Goal: Complete application form: Complete application form

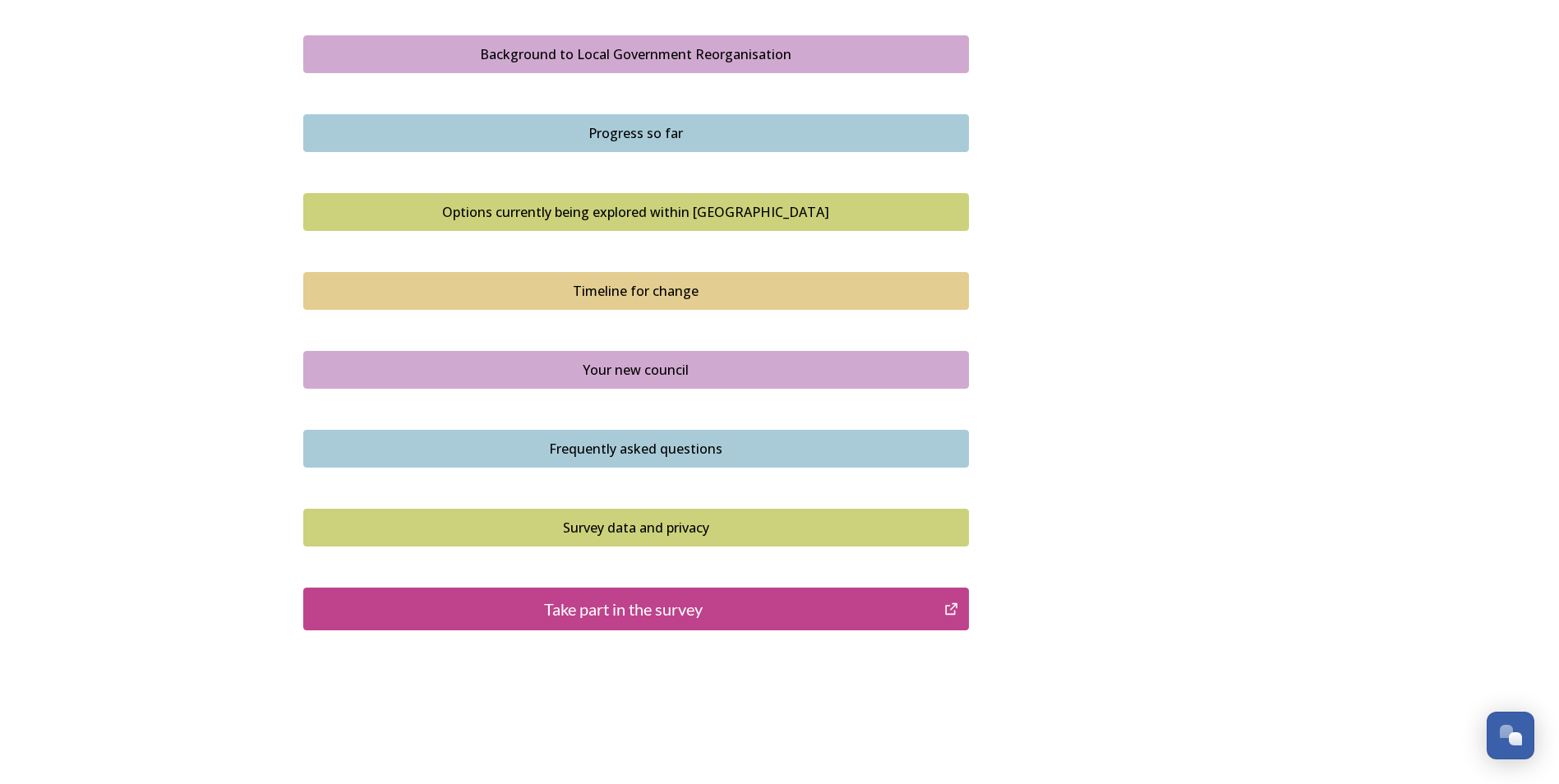
scroll to position [959, 0]
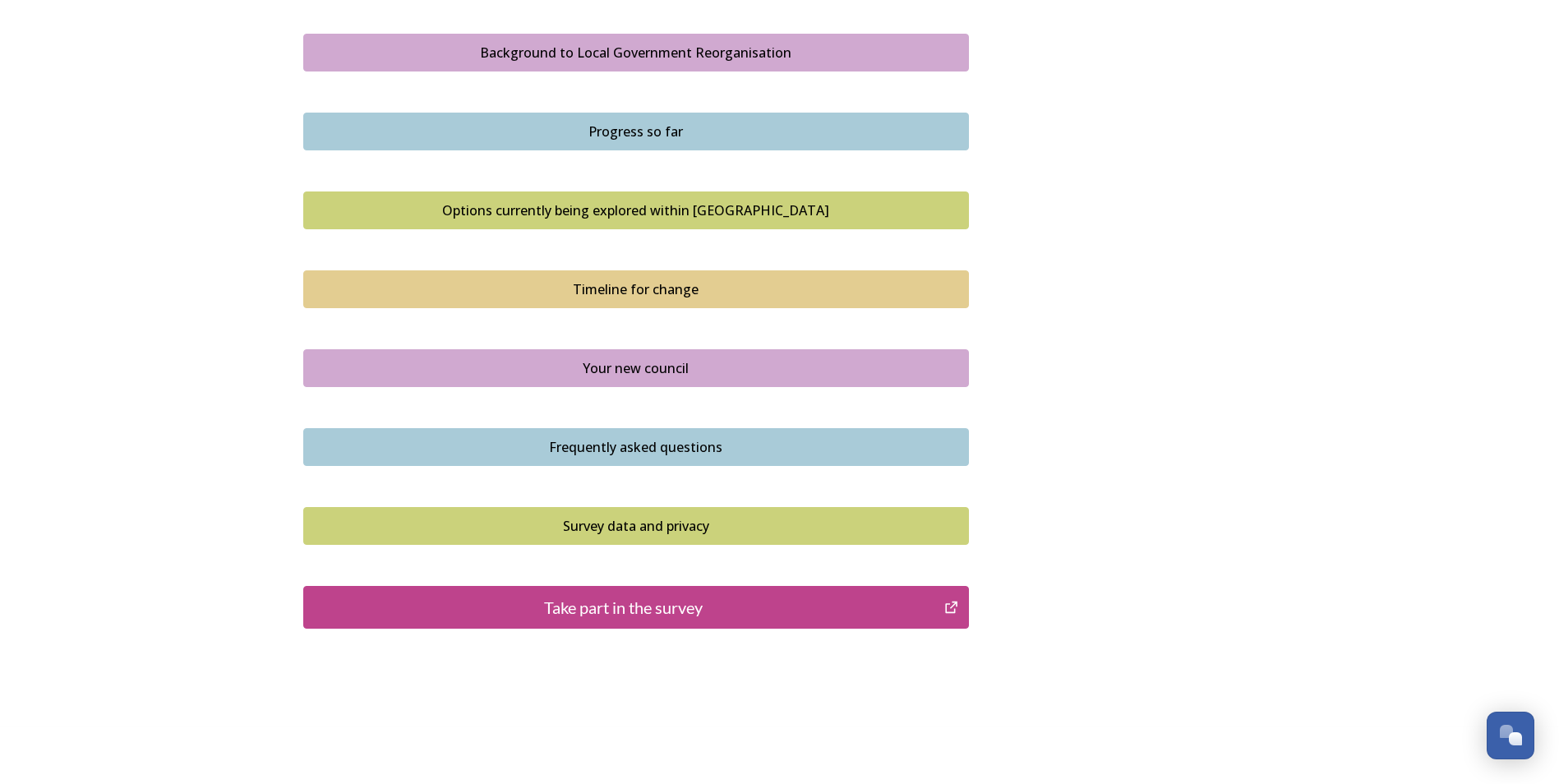
click at [624, 611] on div "Take part in the survey" at bounding box center [624, 607] width 624 height 24
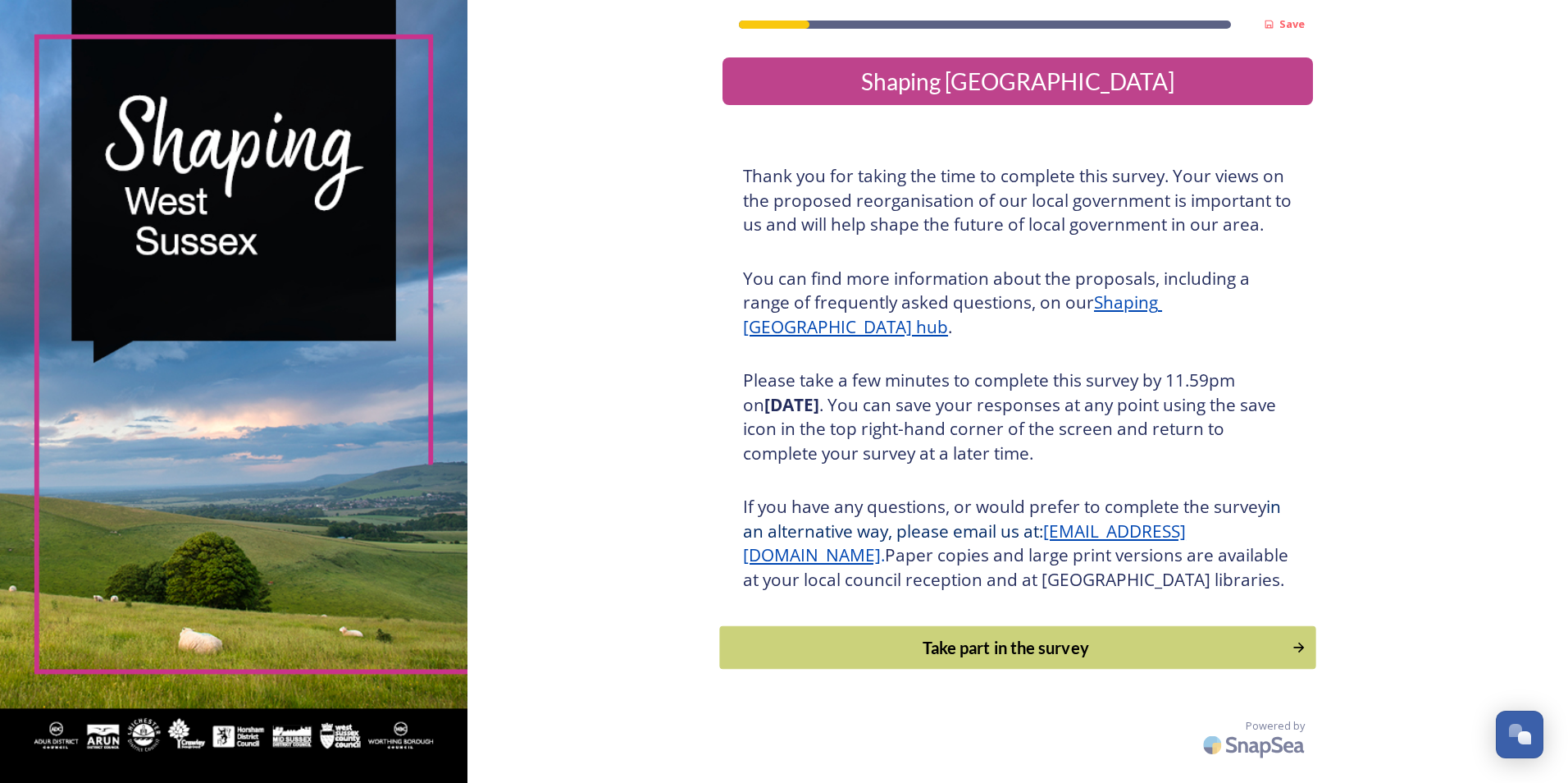
click at [1024, 660] on div "Take part in the survey" at bounding box center [1006, 648] width 554 height 24
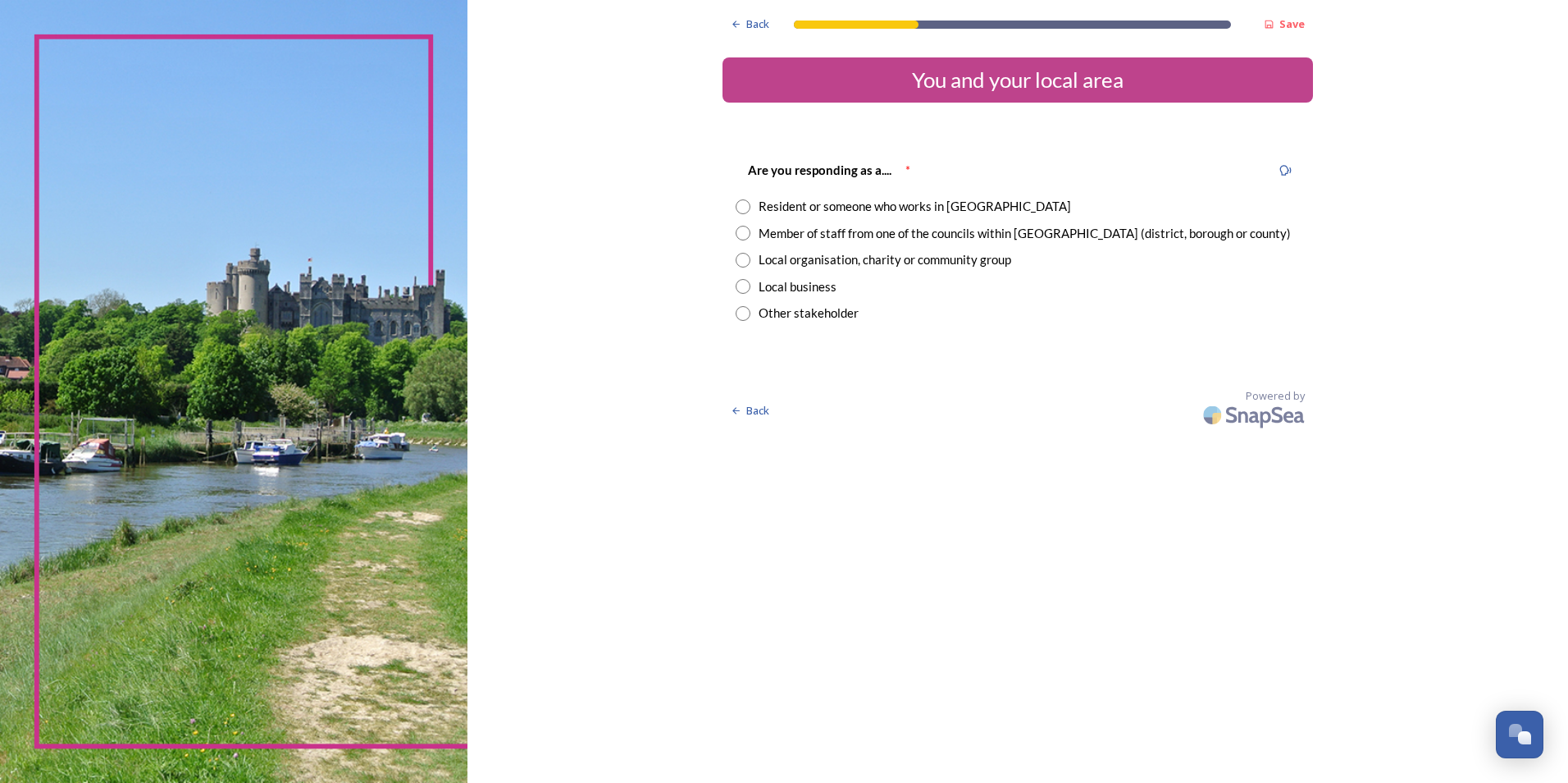
click at [742, 209] on input "radio" at bounding box center [743, 207] width 15 height 15
radio input "true"
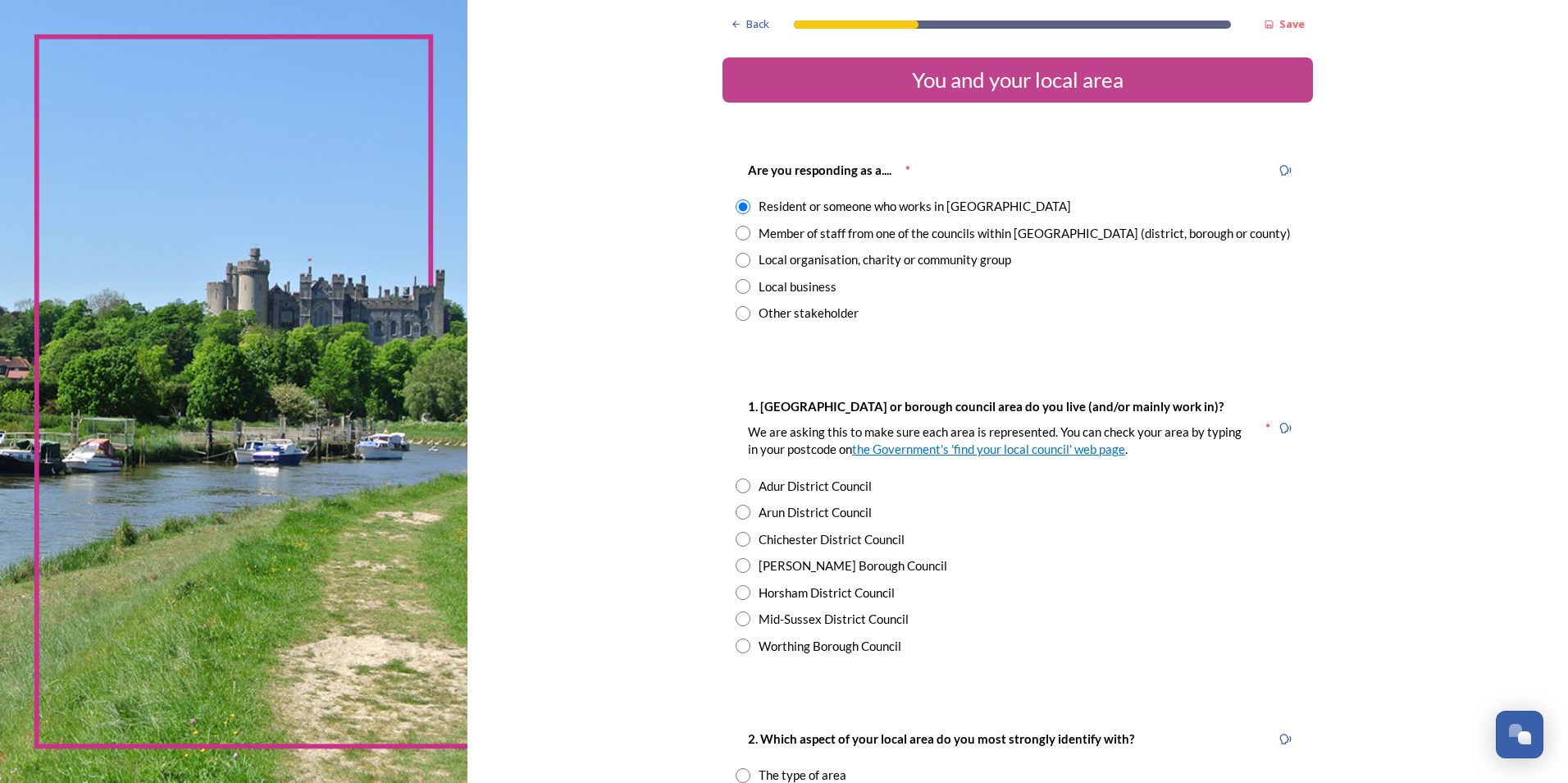
click at [739, 617] on input "radio" at bounding box center [743, 619] width 15 height 15
radio input "true"
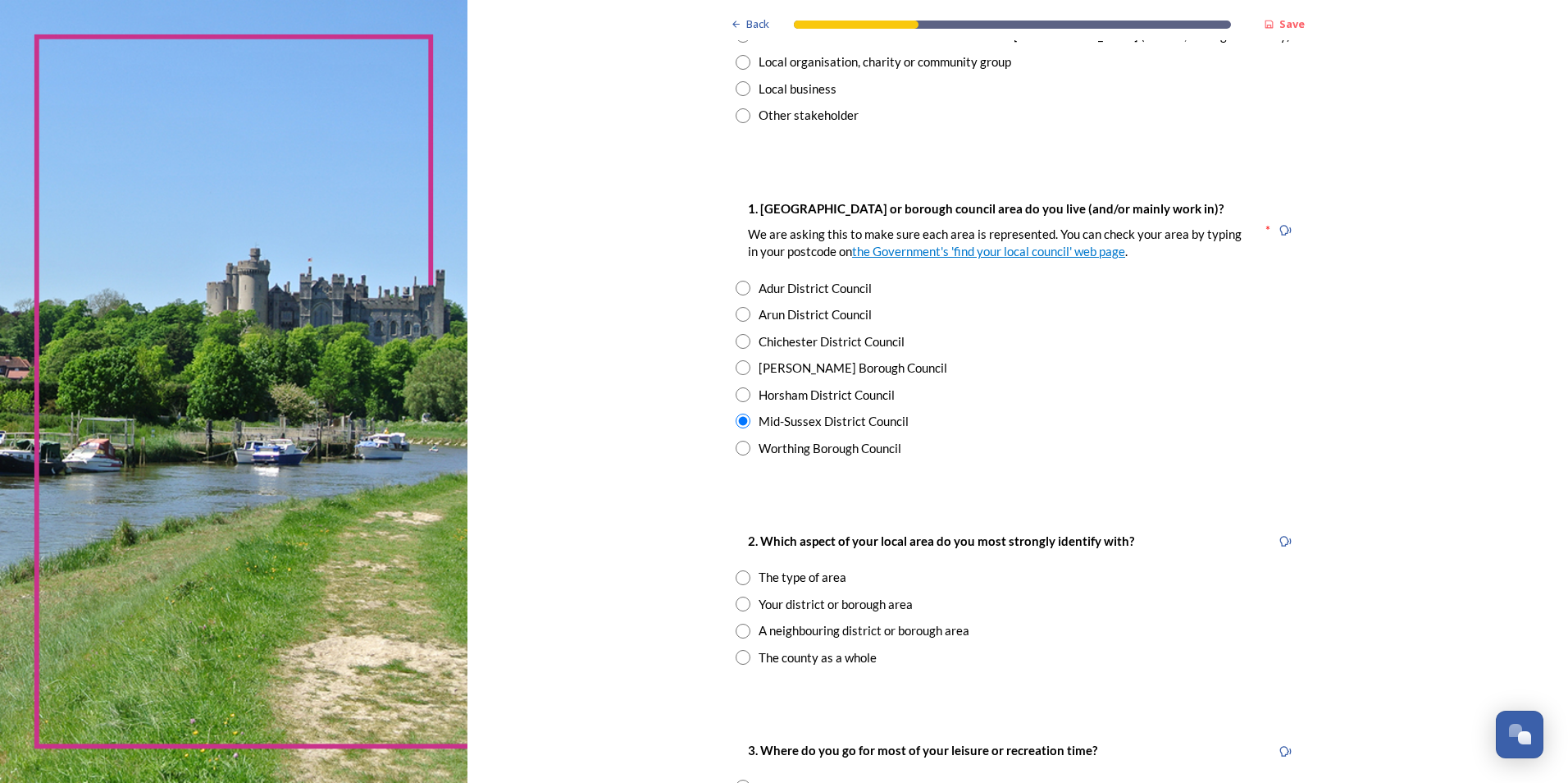
scroll to position [372, 0]
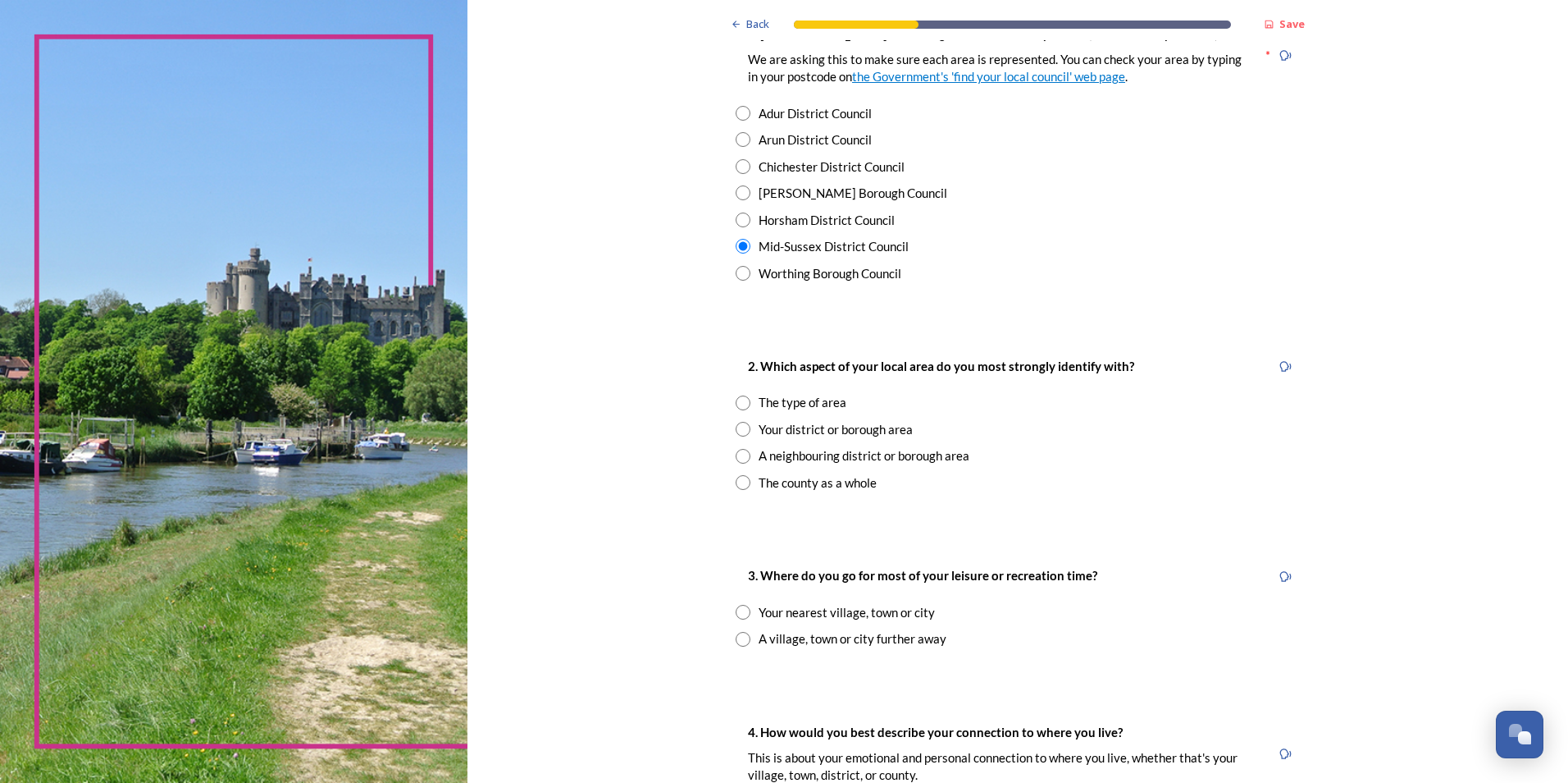
click at [736, 403] on input "radio" at bounding box center [743, 403] width 15 height 15
radio input "true"
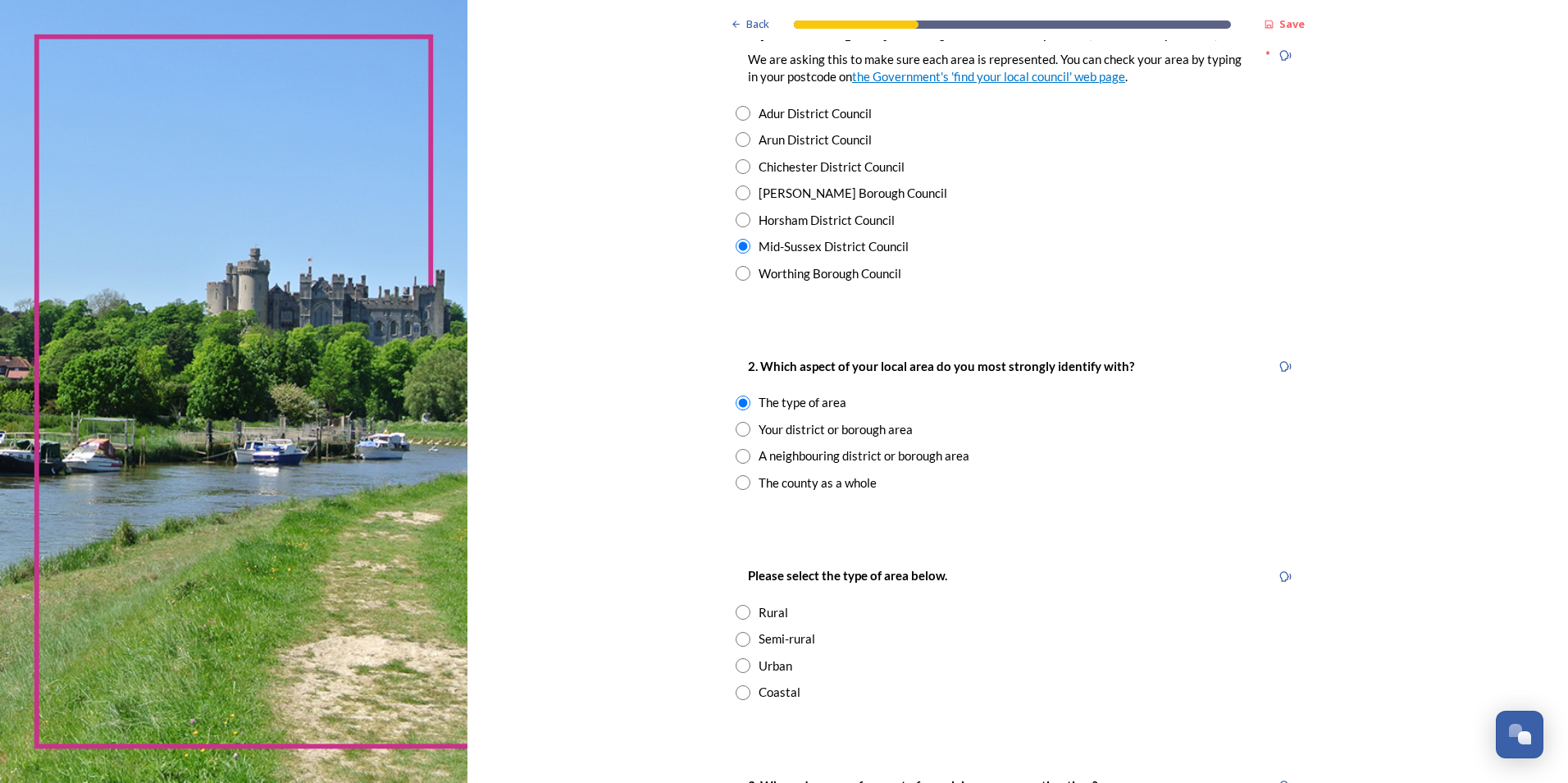
click at [741, 638] on input "radio" at bounding box center [743, 639] width 15 height 15
radio input "true"
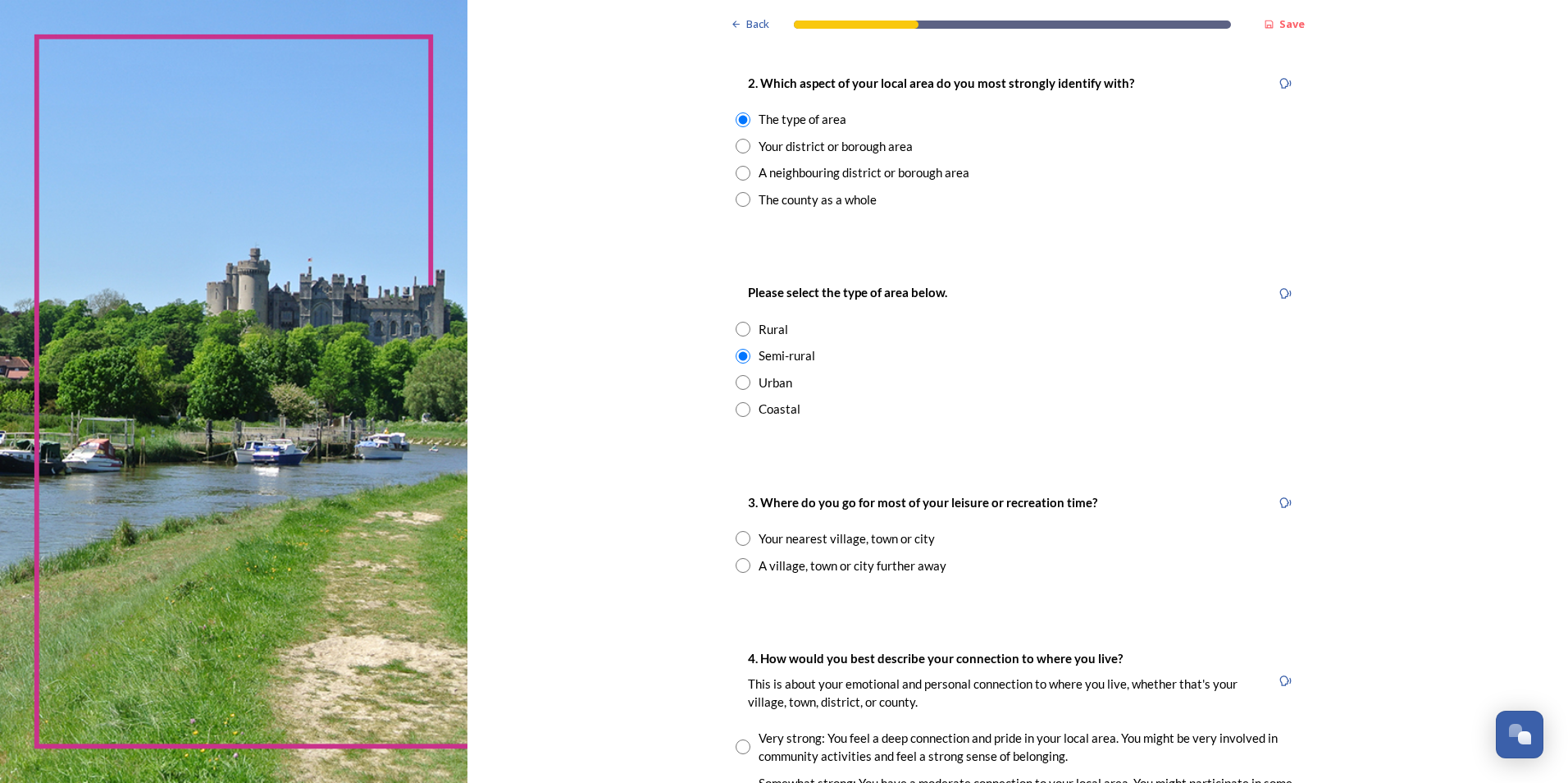
scroll to position [722, 0]
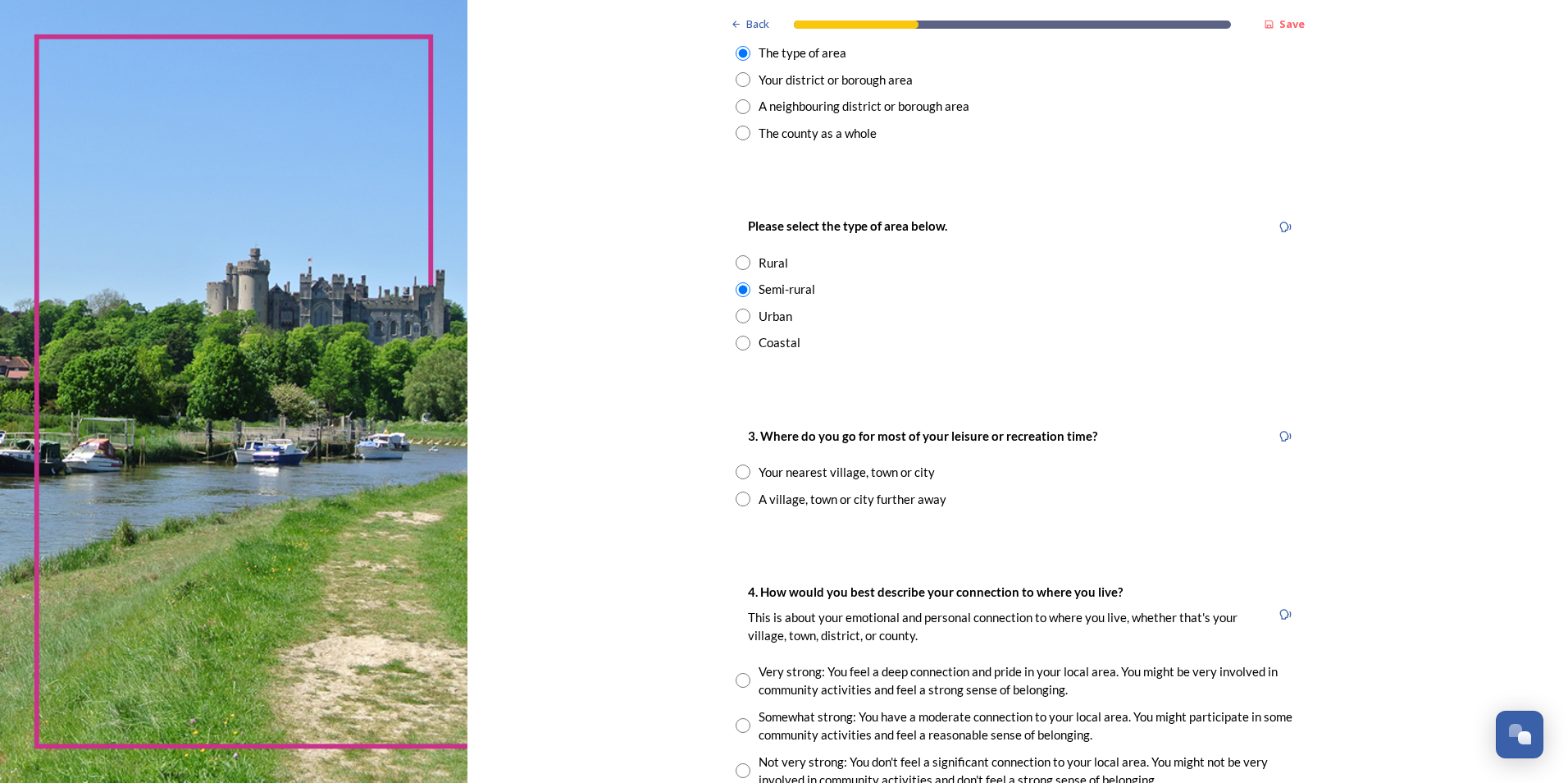
click at [736, 470] on input "radio" at bounding box center [743, 472] width 15 height 15
radio input "true"
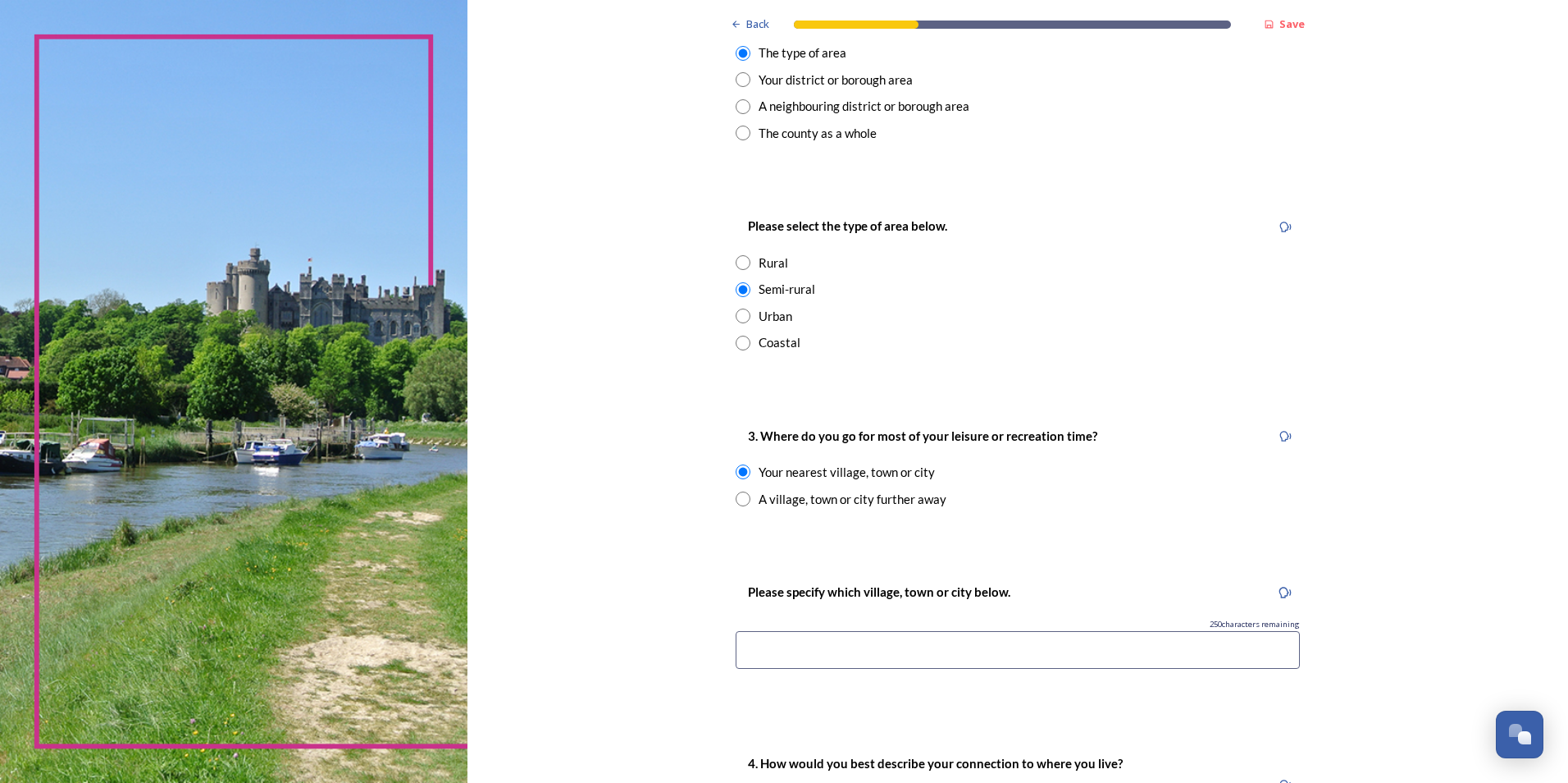
click at [771, 657] on input at bounding box center [1017, 650] width 565 height 38
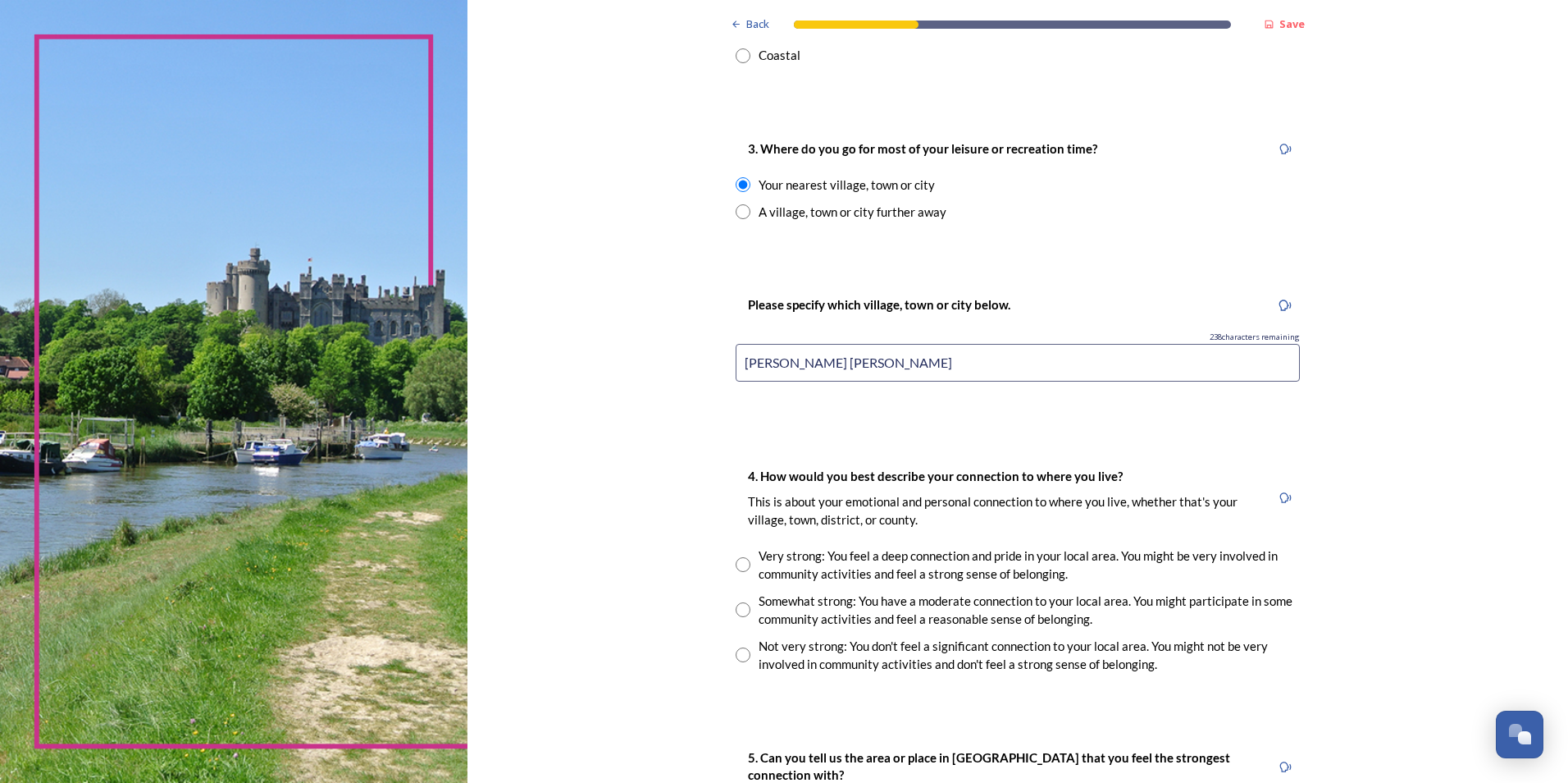
scroll to position [1050, 0]
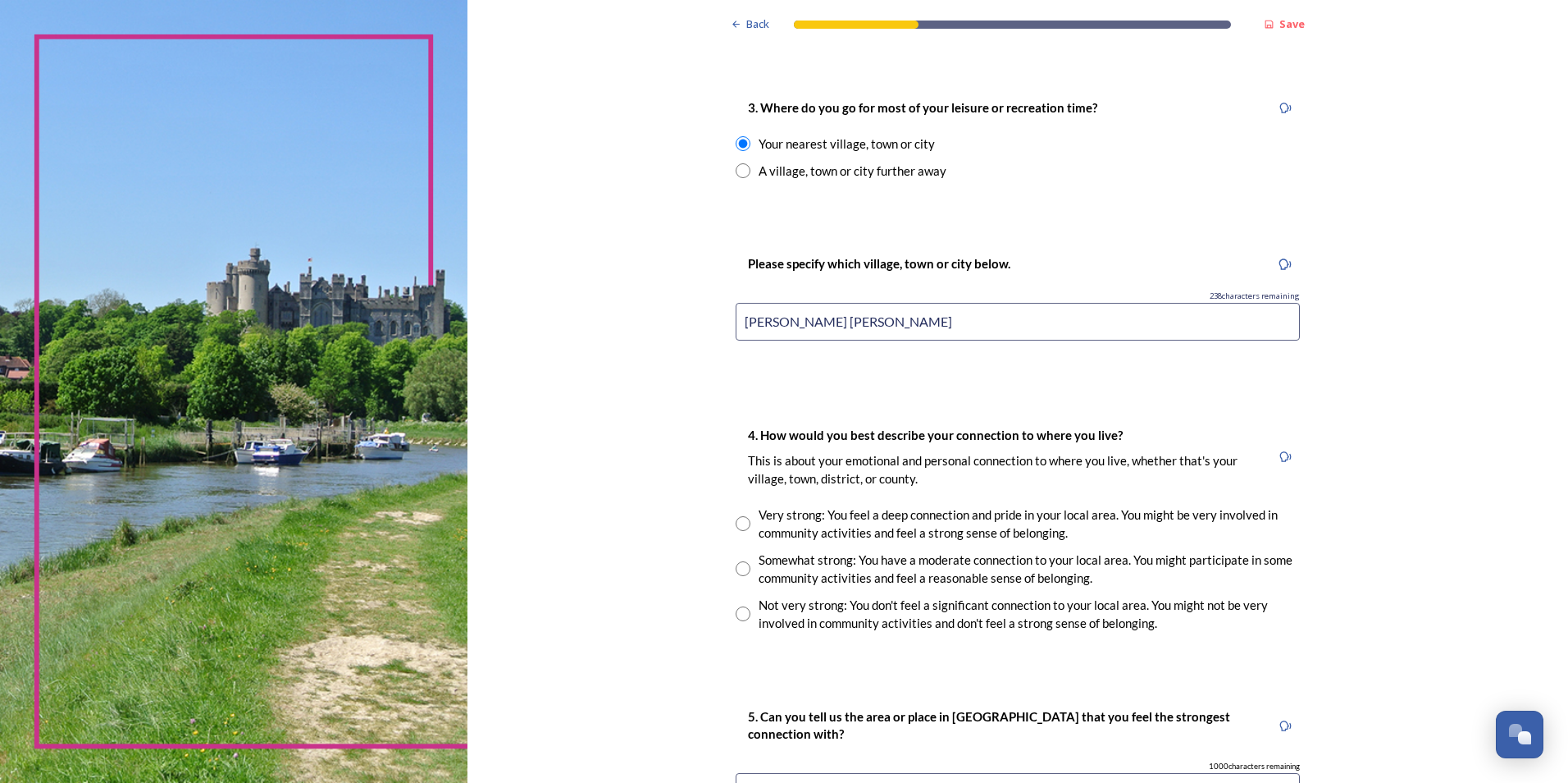
type input "Burgess Hill"
click at [738, 520] on input "radio" at bounding box center [743, 524] width 15 height 15
radio input "true"
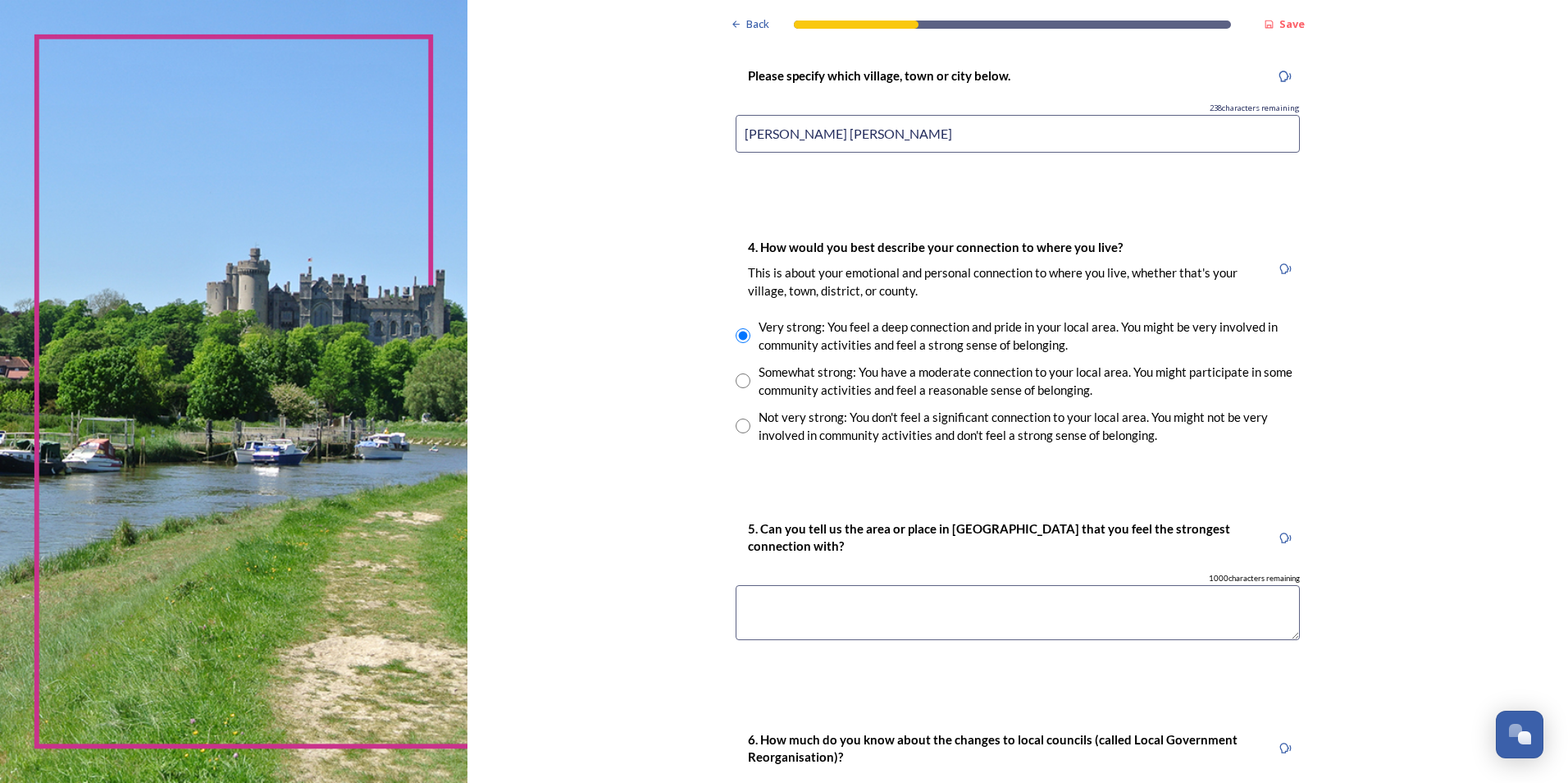
scroll to position [1275, 0]
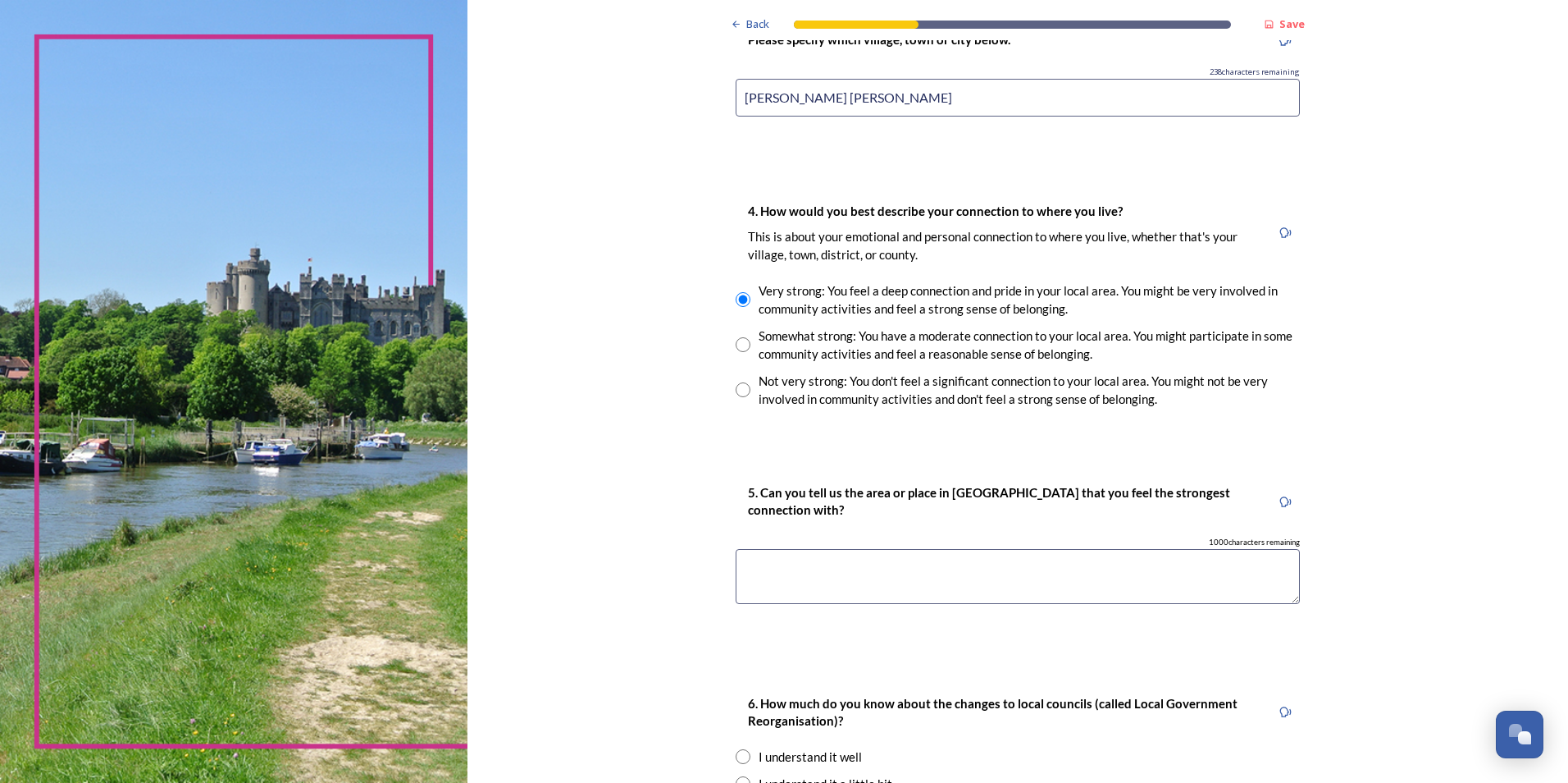
click at [770, 560] on textarea at bounding box center [1017, 576] width 565 height 55
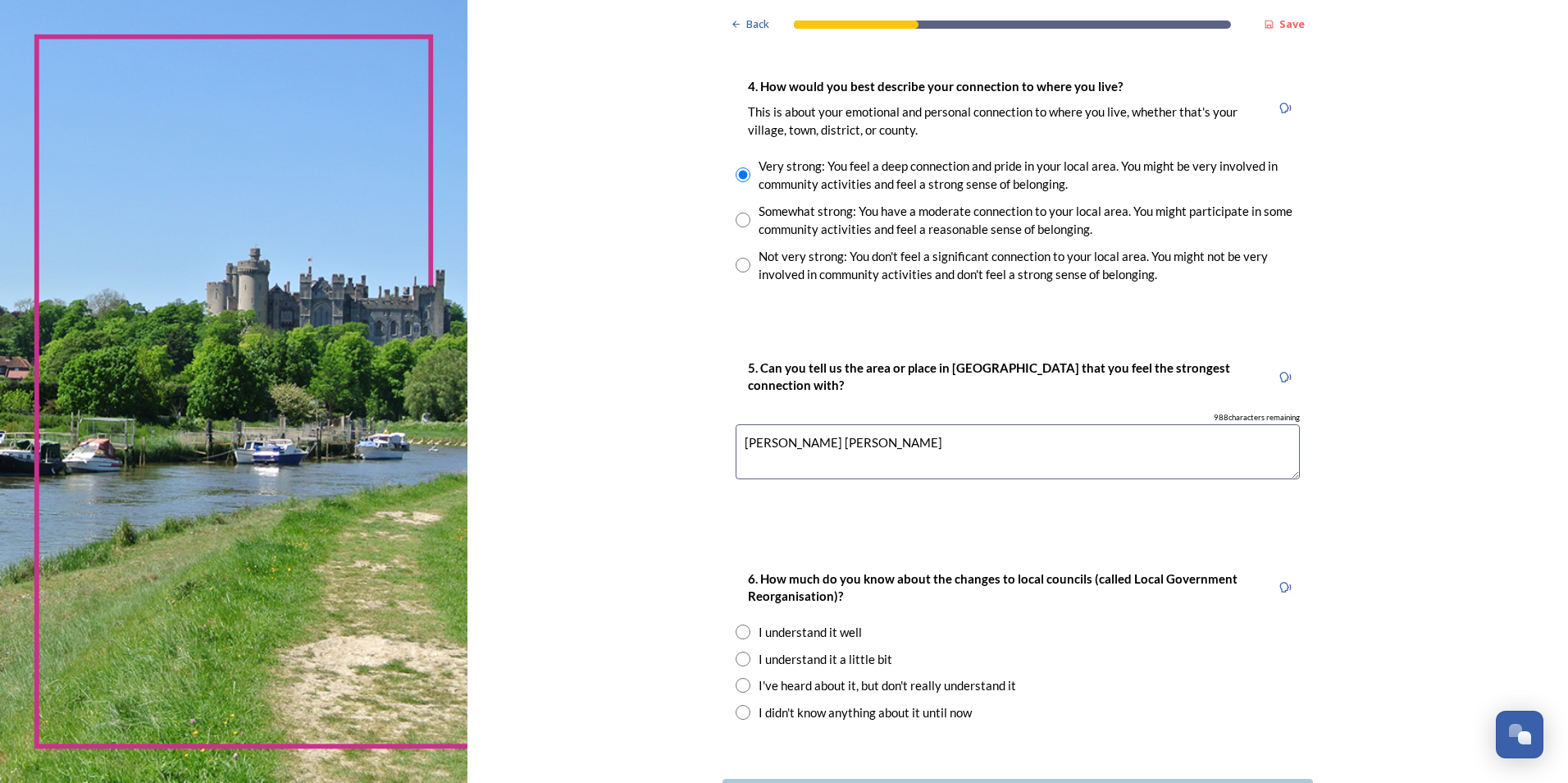
scroll to position [1473, 0]
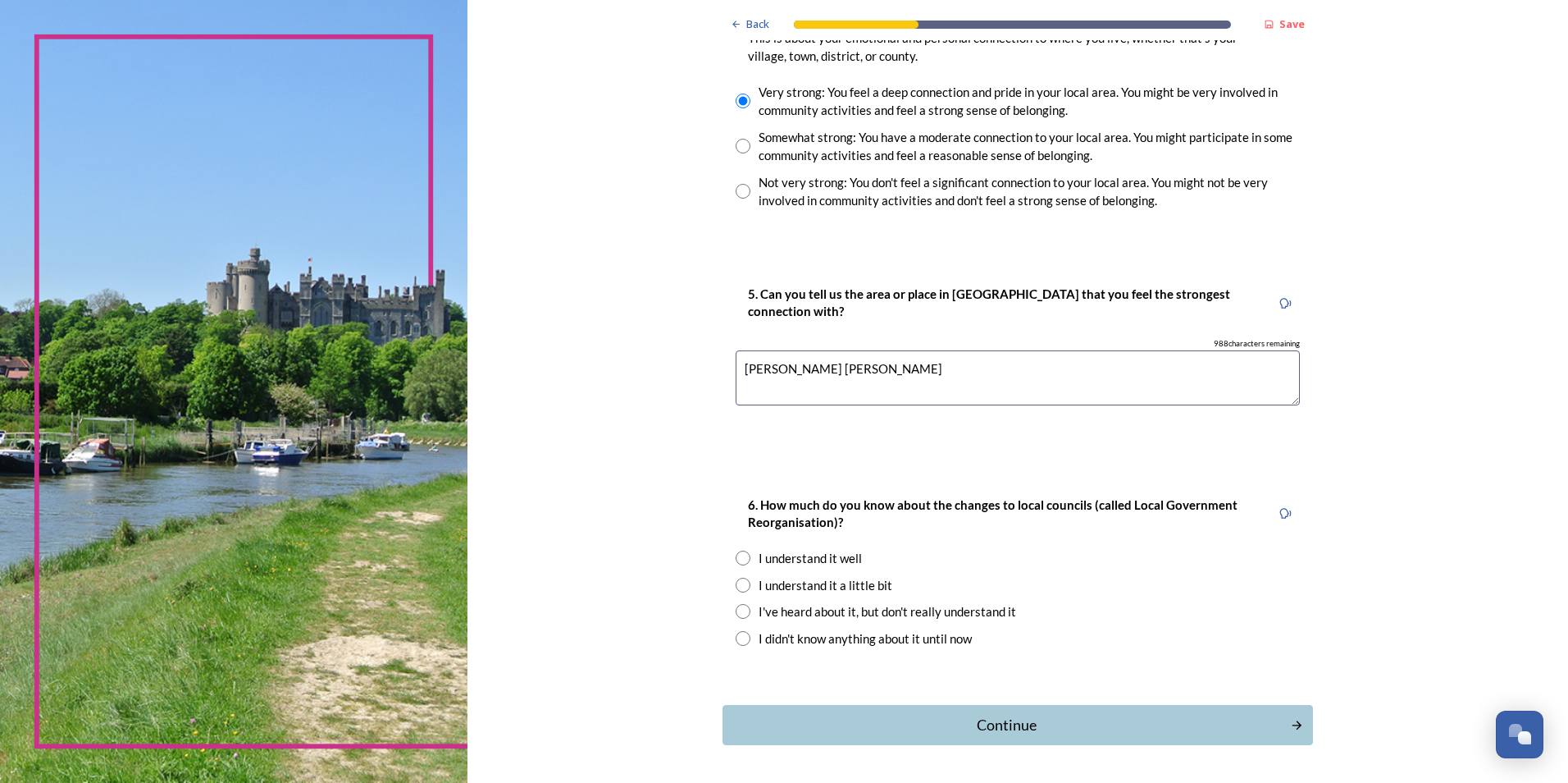
type textarea "Burgess Hill"
click at [736, 557] on input "radio" at bounding box center [743, 558] width 15 height 15
radio input "true"
click at [989, 727] on div "Continue" at bounding box center [1006, 726] width 555 height 23
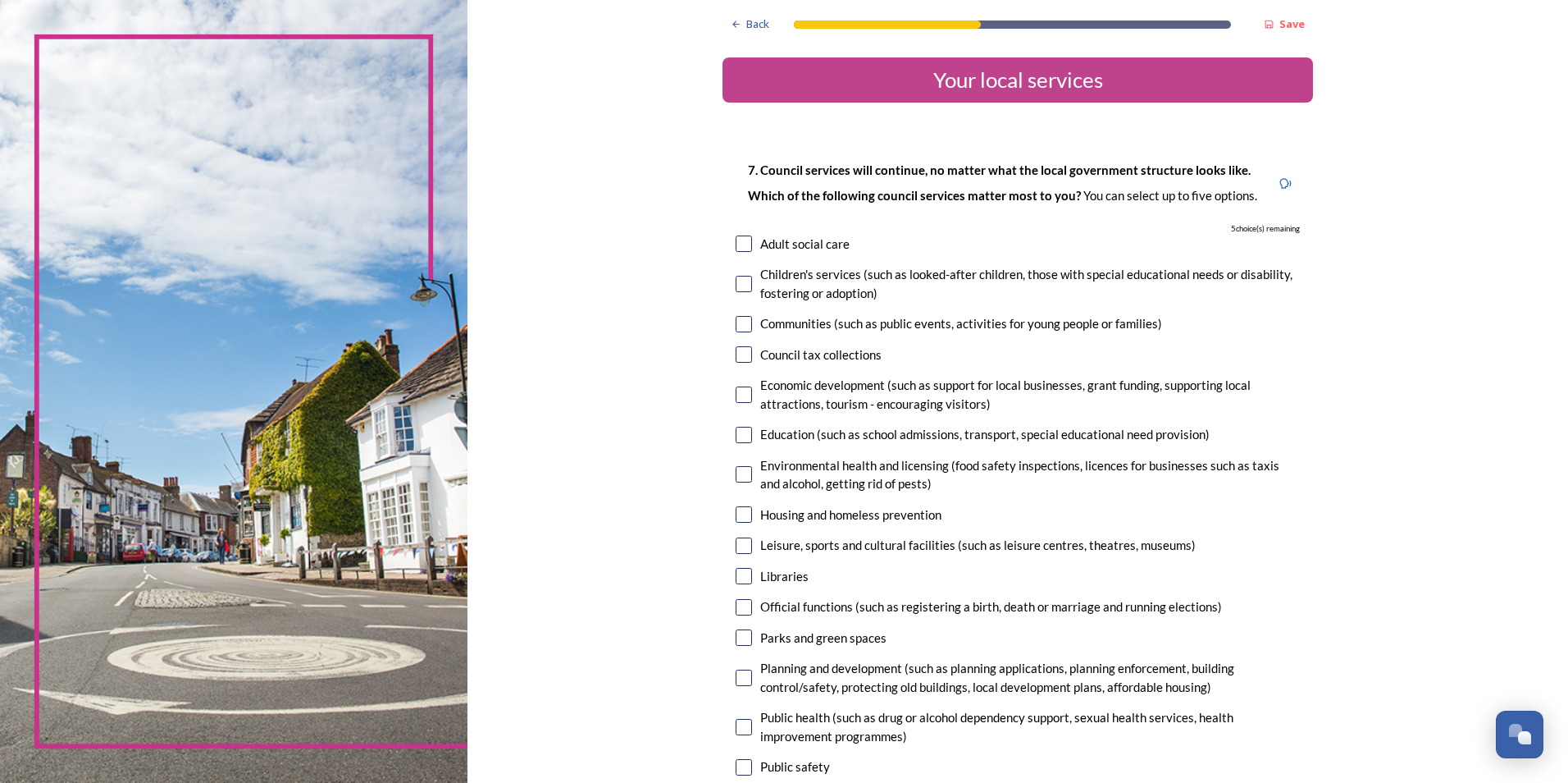
scroll to position [29, 0]
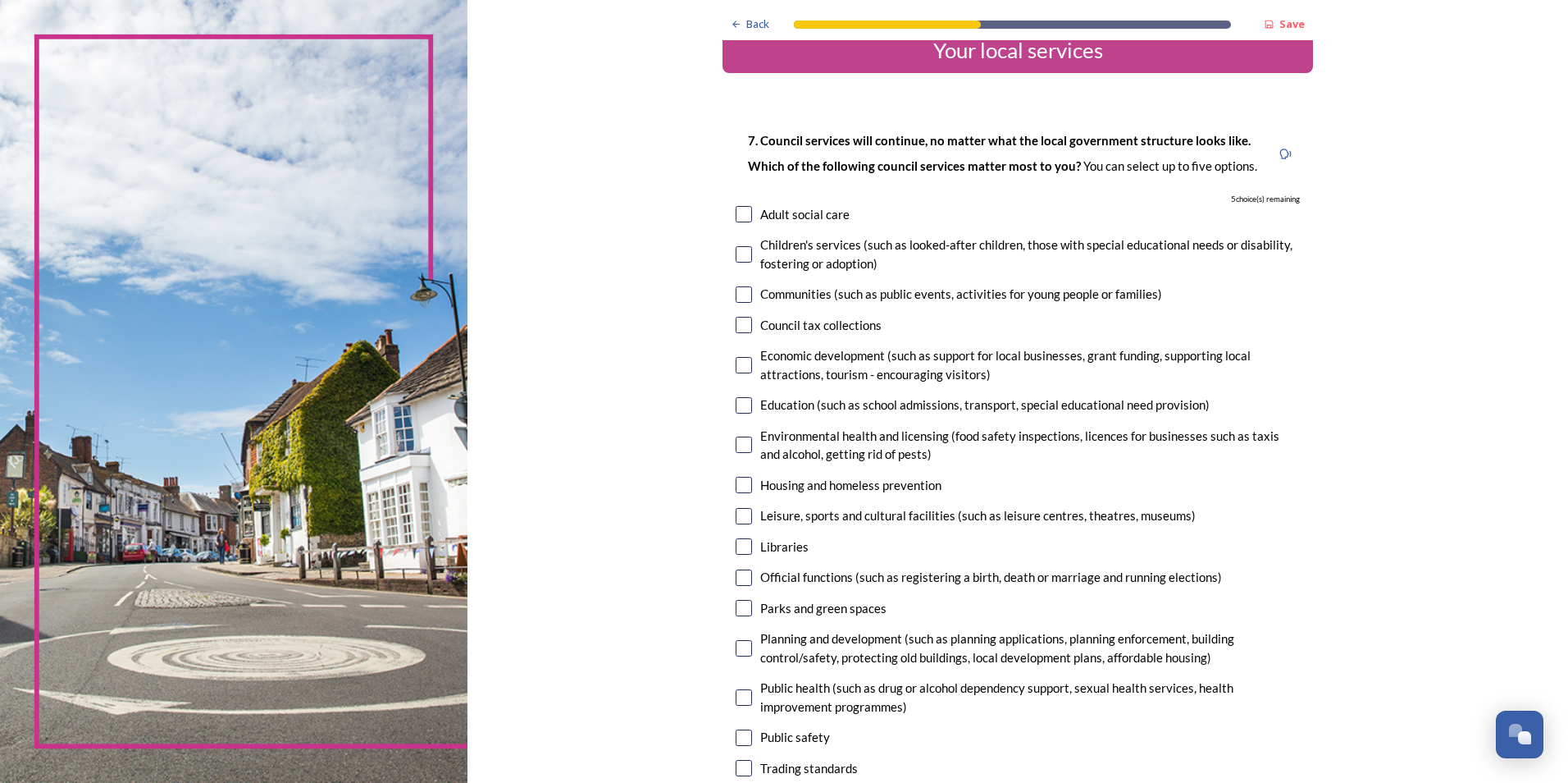
click at [739, 516] on input "checkbox" at bounding box center [743, 515] width 16 height 16
checkbox input "true"
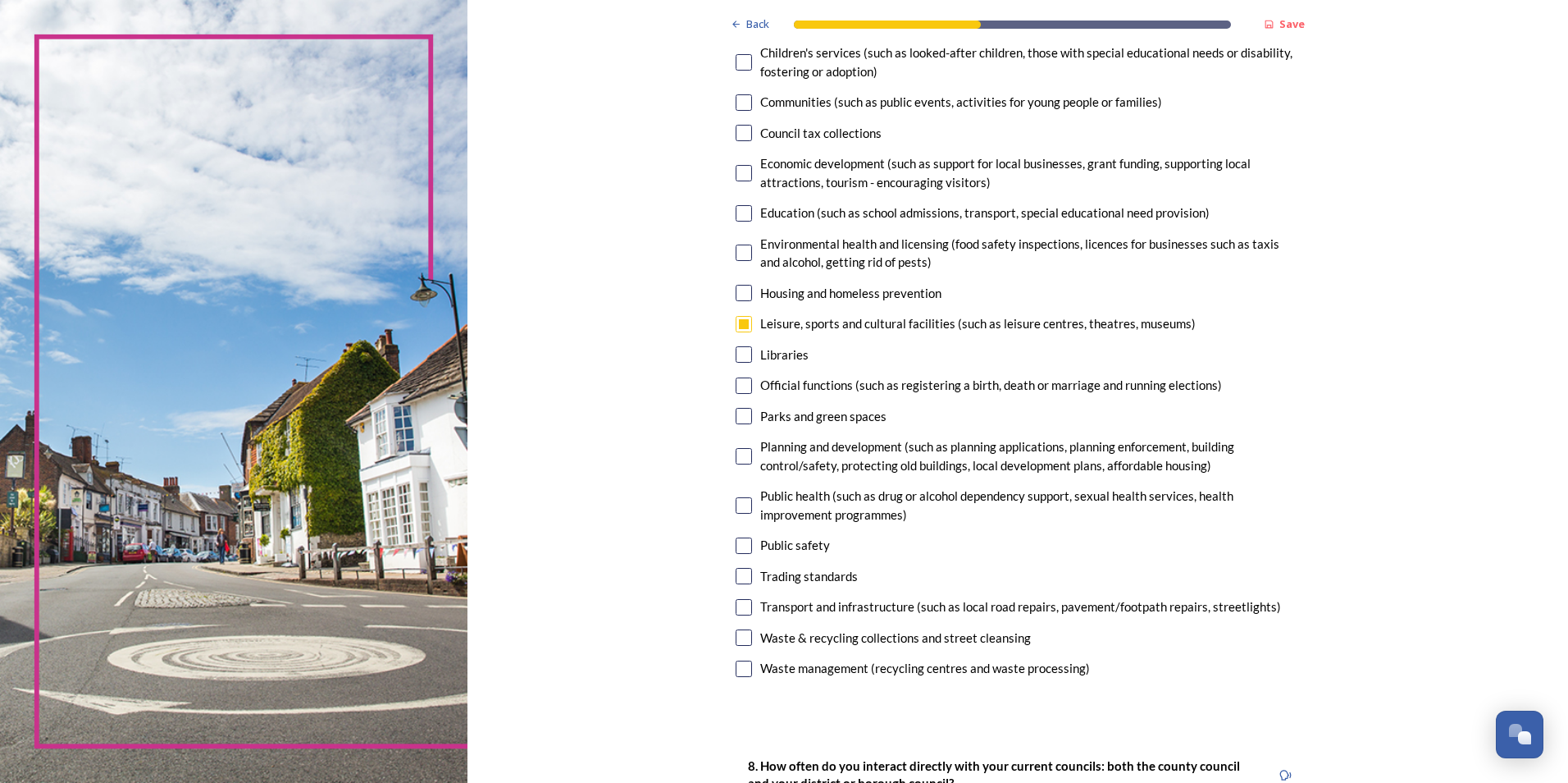
scroll to position [229, 0]
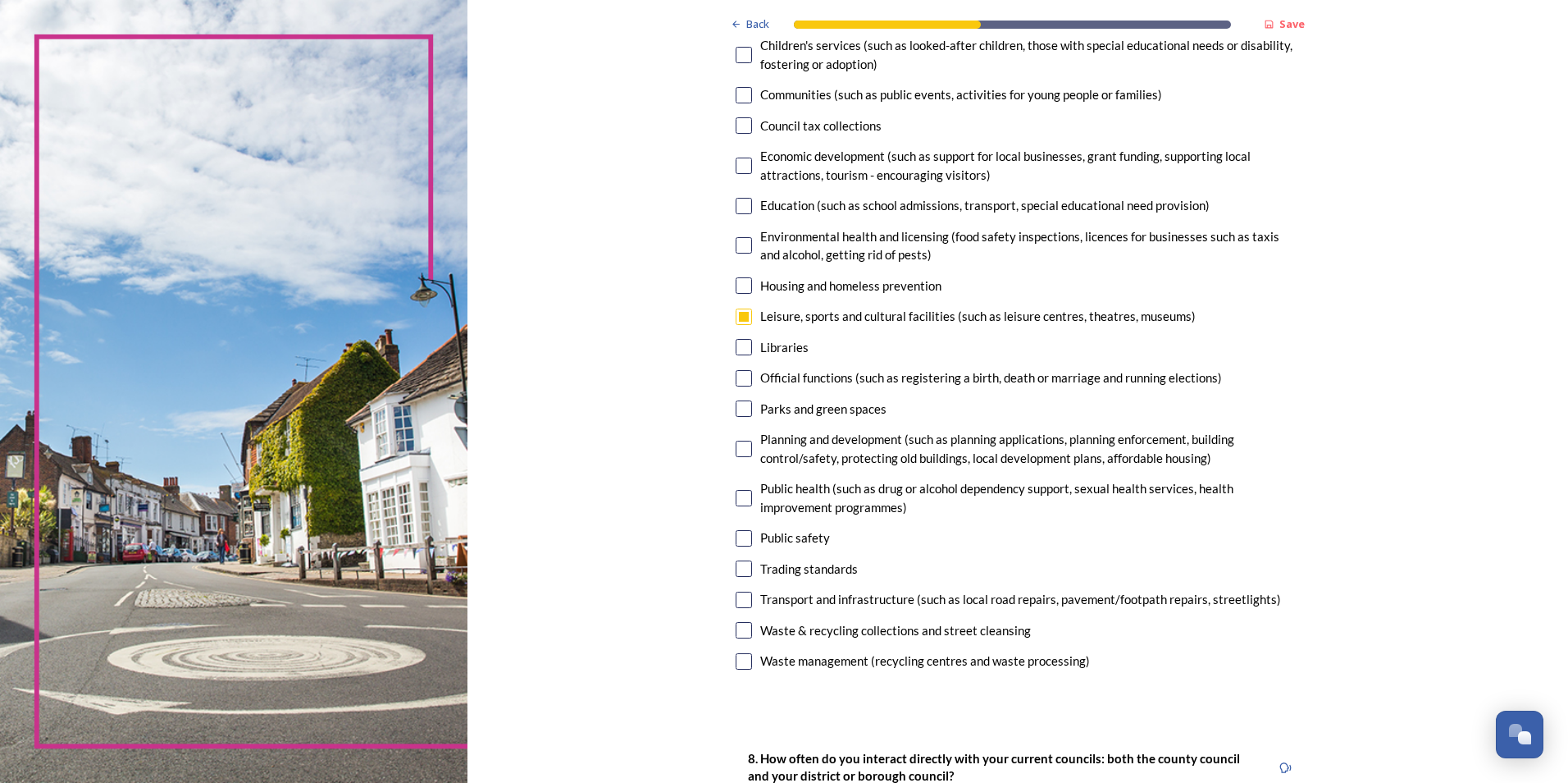
click at [743, 373] on input "checkbox" at bounding box center [743, 378] width 16 height 16
click at [741, 378] on input "checkbox" at bounding box center [743, 378] width 16 height 16
checkbox input "false"
click at [736, 407] on input "checkbox" at bounding box center [743, 408] width 16 height 16
checkbox input "true"
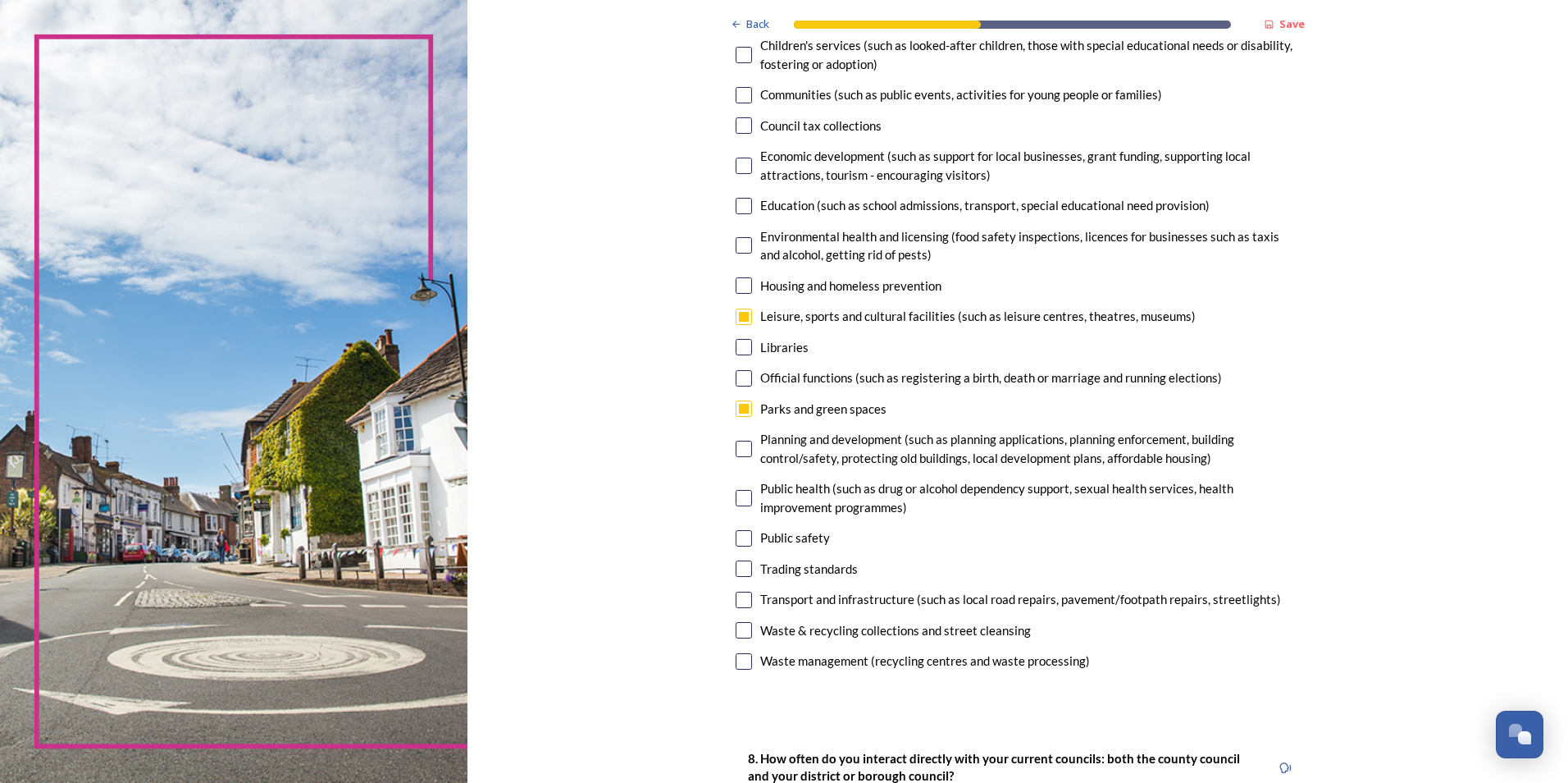
click at [742, 604] on input "checkbox" at bounding box center [743, 599] width 16 height 16
checkbox input "true"
click at [737, 95] on input "checkbox" at bounding box center [743, 95] width 16 height 16
checkbox input "true"
click at [741, 630] on input "checkbox" at bounding box center [743, 630] width 16 height 16
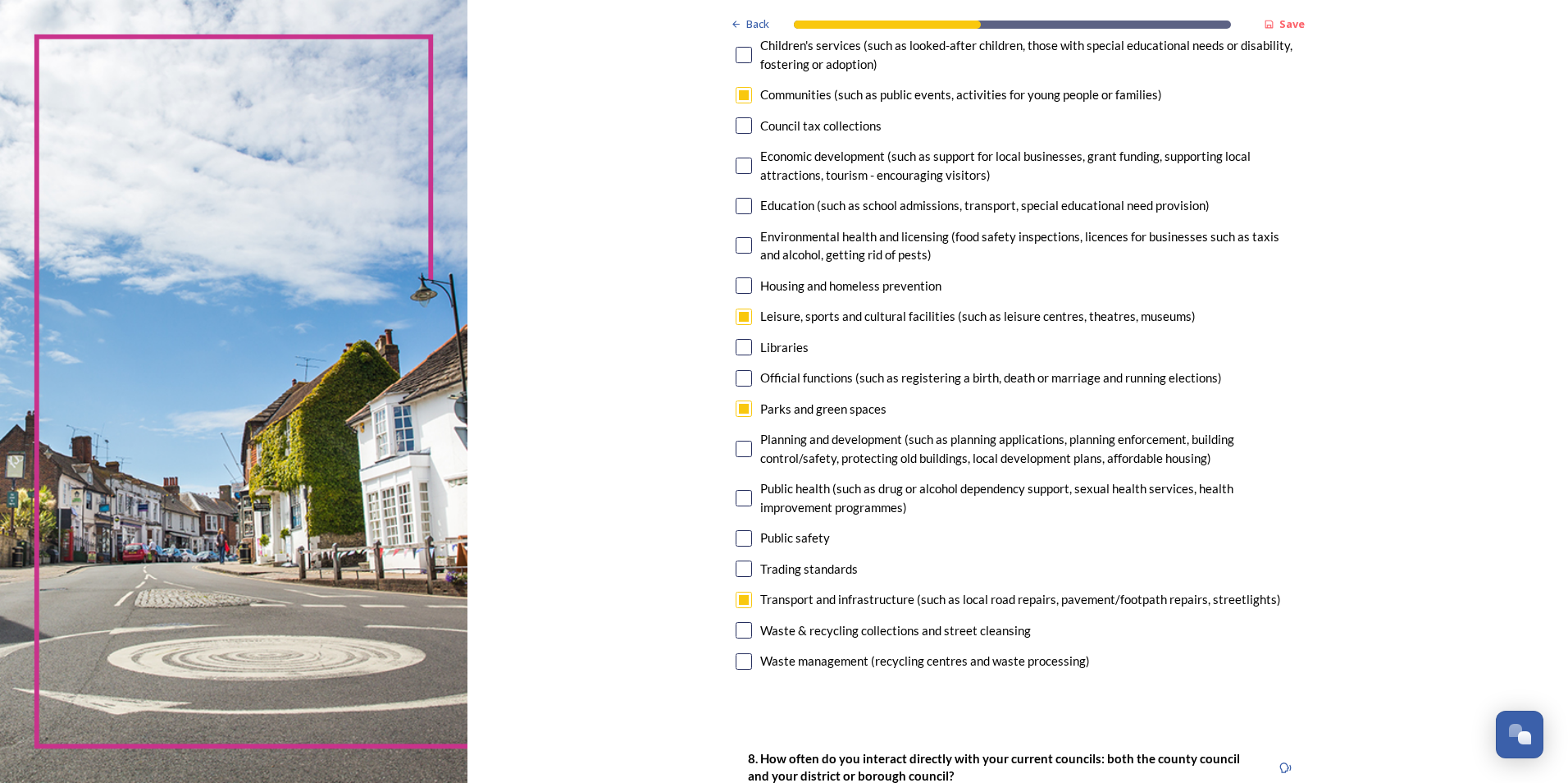
checkbox input "true"
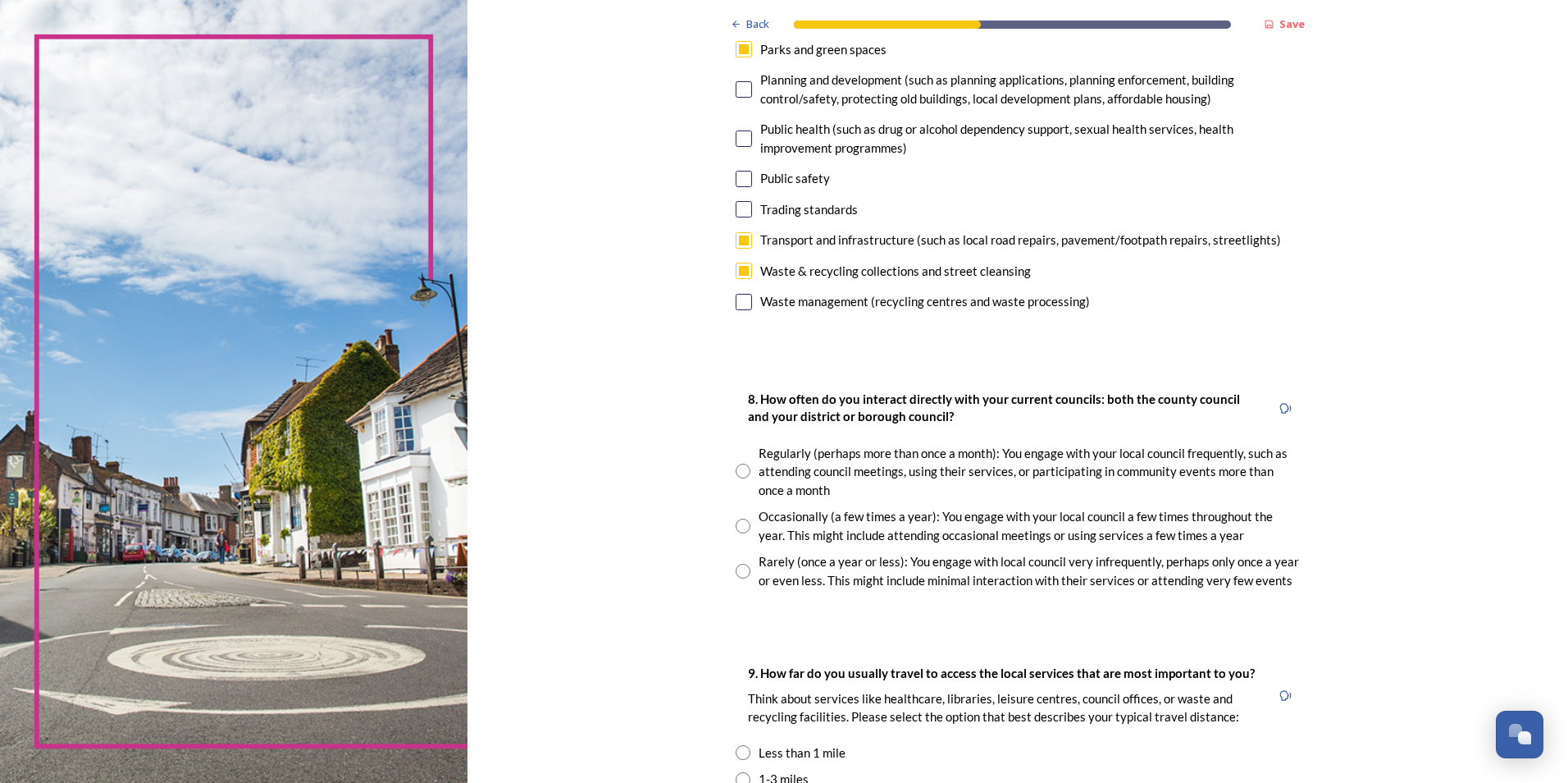
scroll to position [590, 0]
click at [739, 468] on input "radio" at bounding box center [743, 469] width 15 height 15
radio input "true"
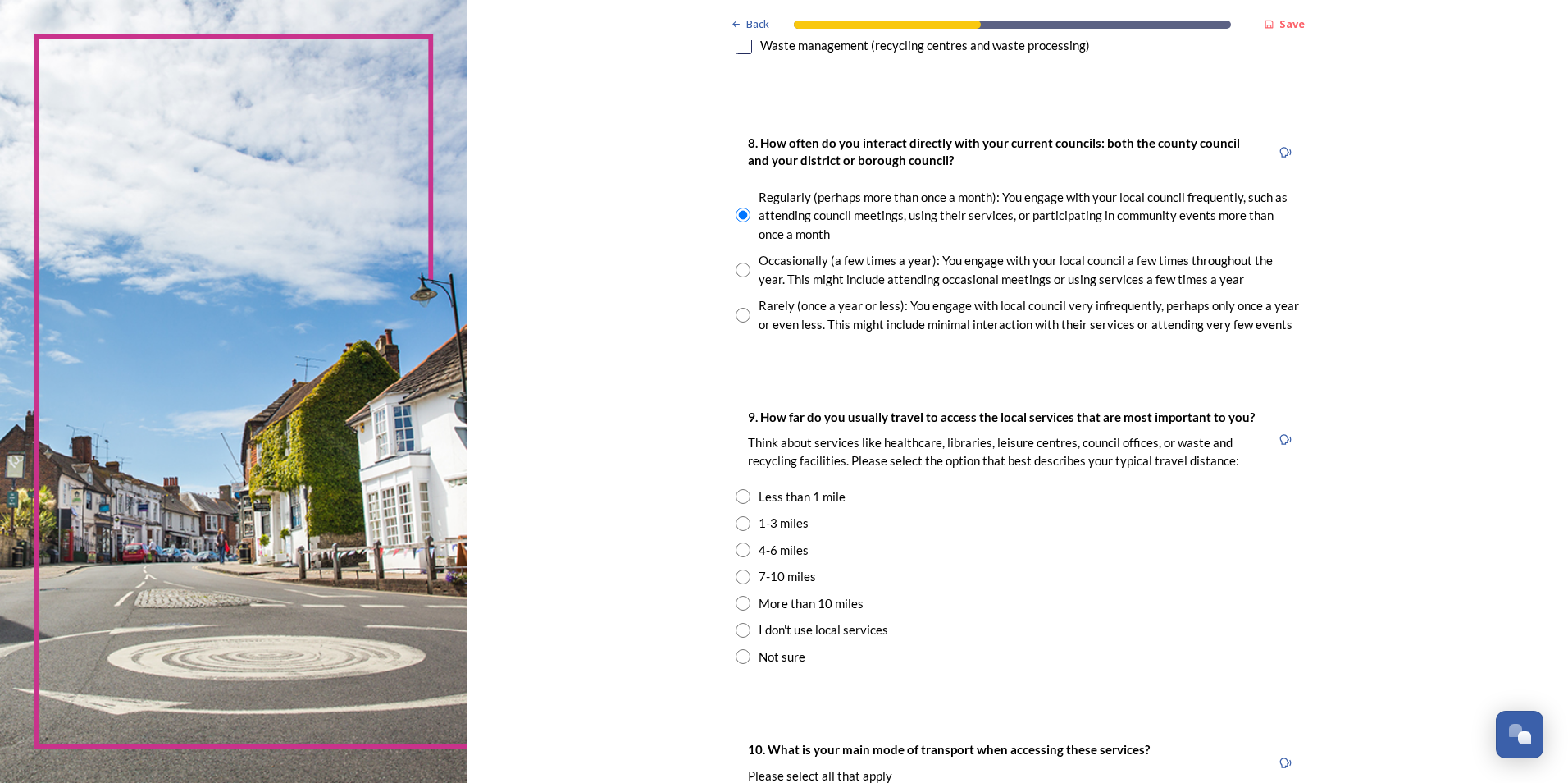
scroll to position [847, 0]
click at [736, 522] on input "radio" at bounding box center [743, 521] width 15 height 15
radio input "true"
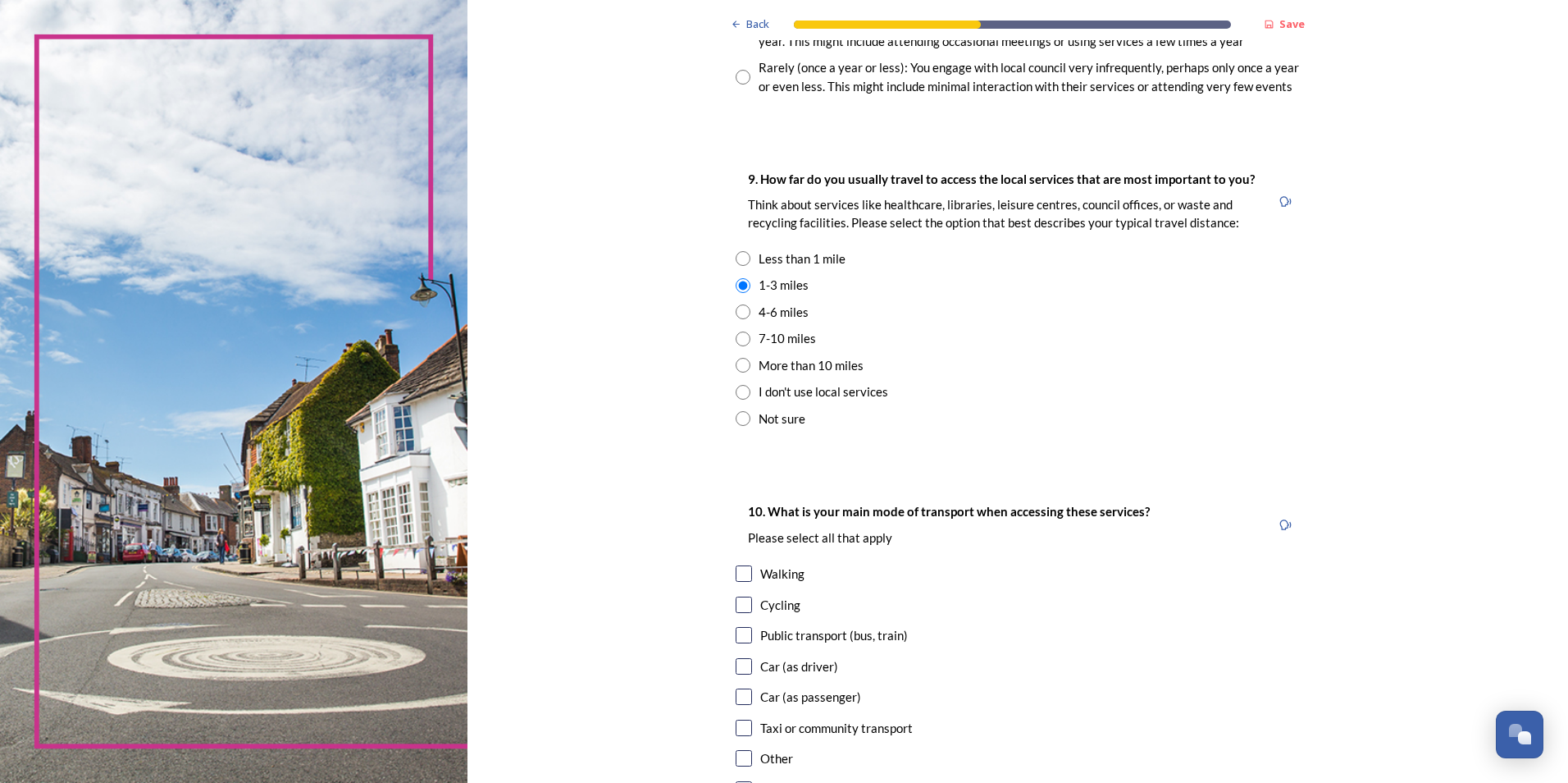
scroll to position [1219, 0]
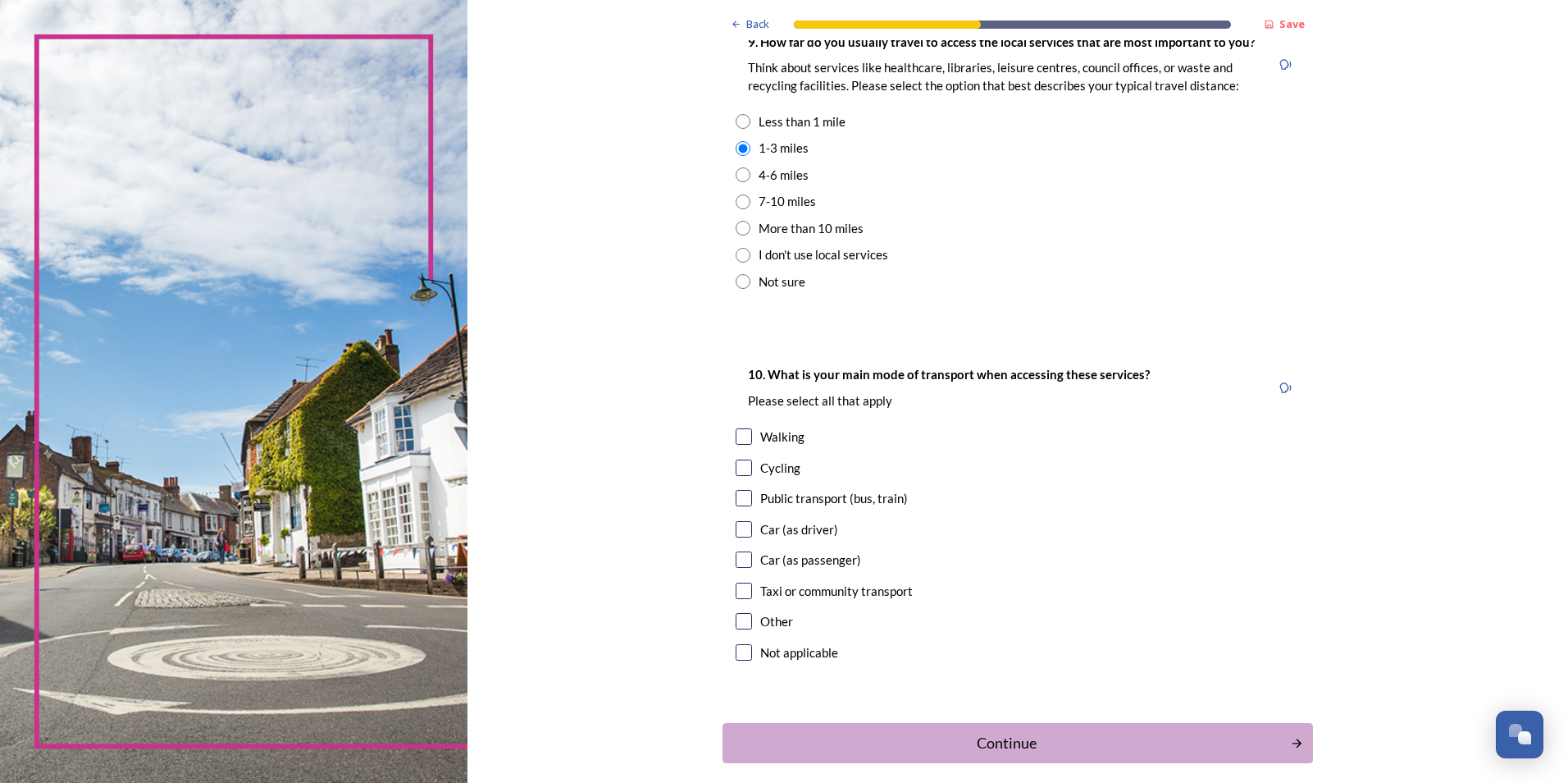
click at [745, 462] on input "checkbox" at bounding box center [743, 467] width 16 height 16
checkbox input "true"
click at [1035, 744] on div "Continue" at bounding box center [1006, 744] width 555 height 23
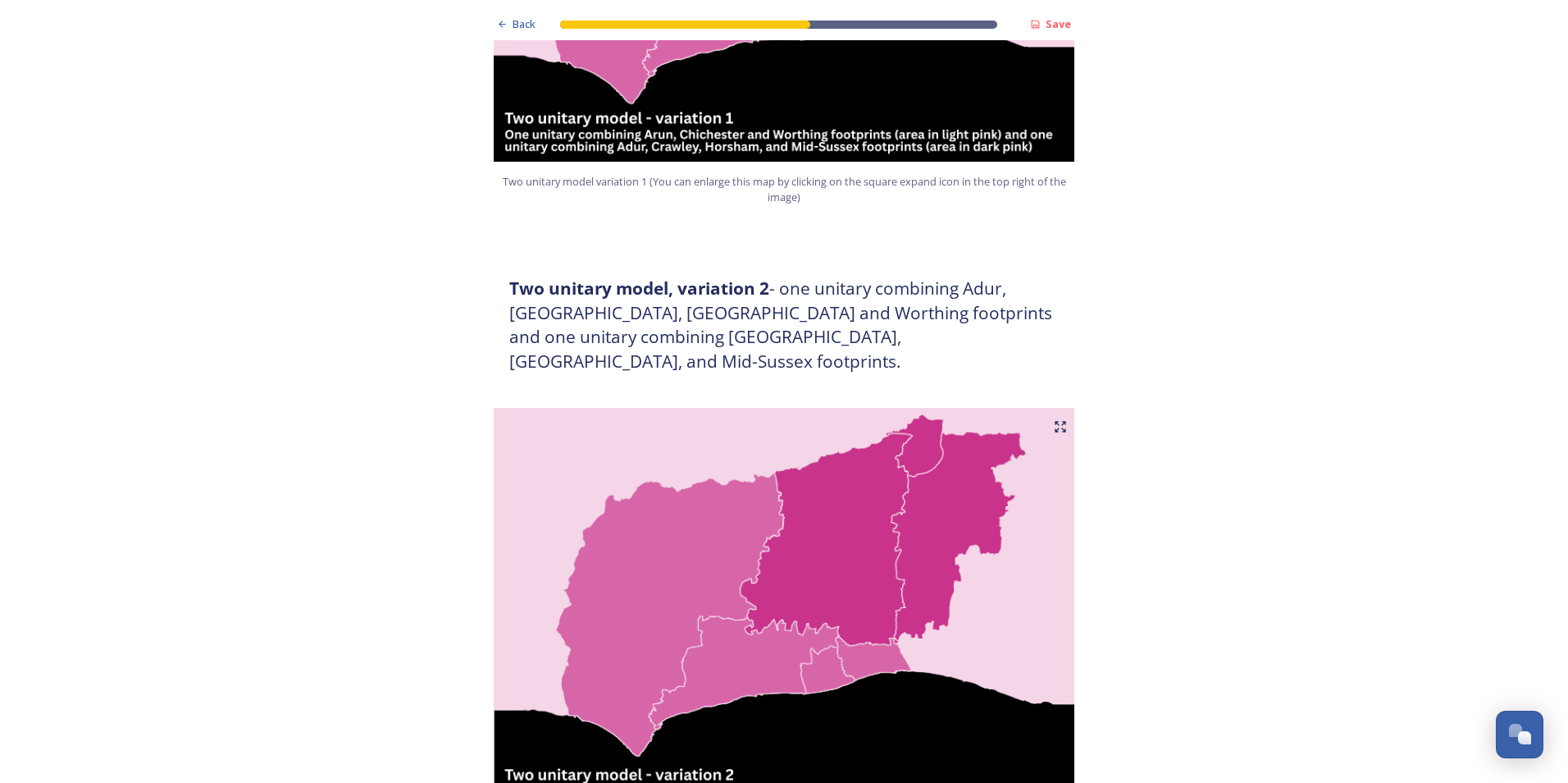
scroll to position [1839, 0]
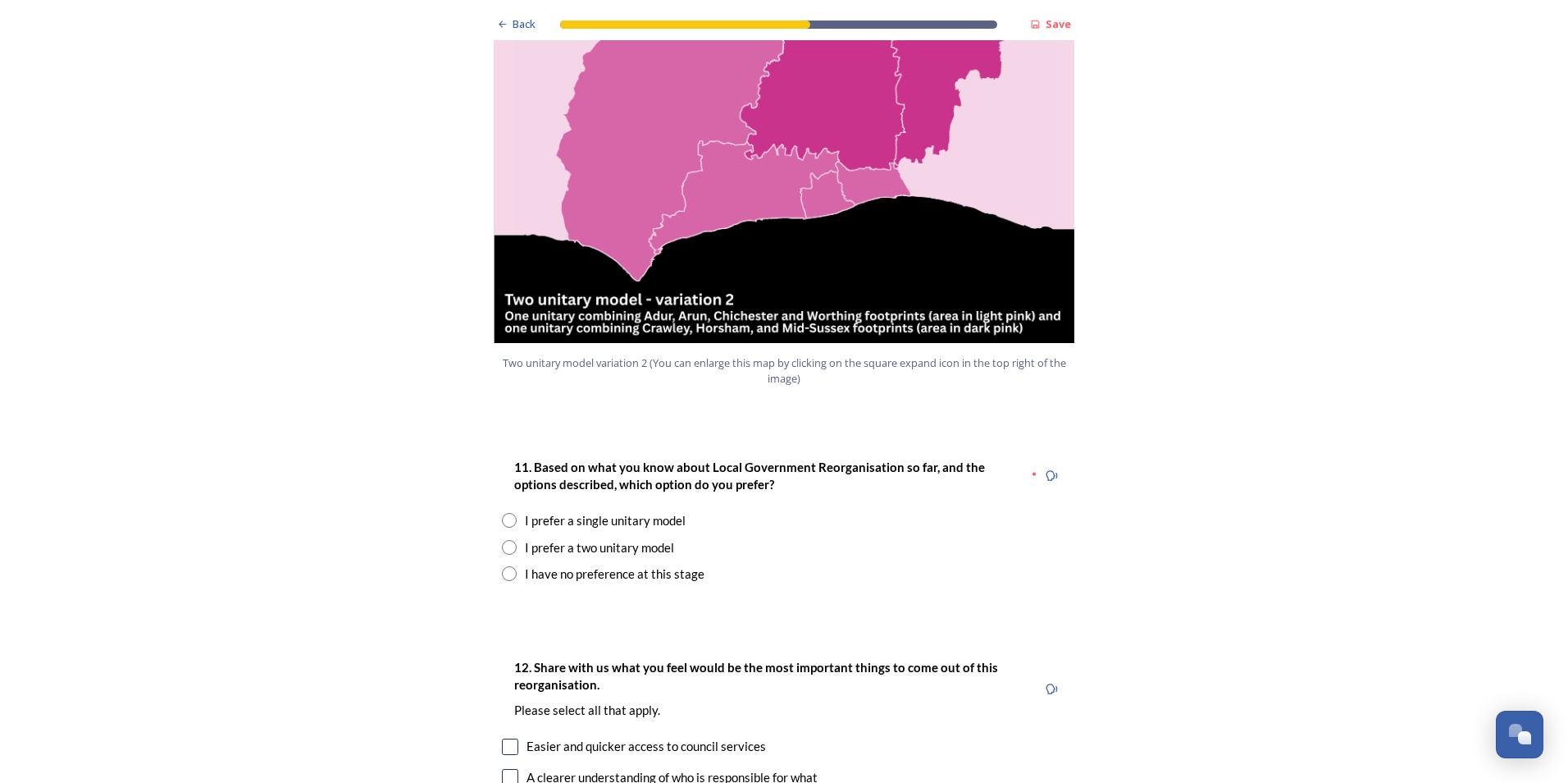
click at [503, 513] on input "radio" at bounding box center [509, 521] width 15 height 15
radio input "true"
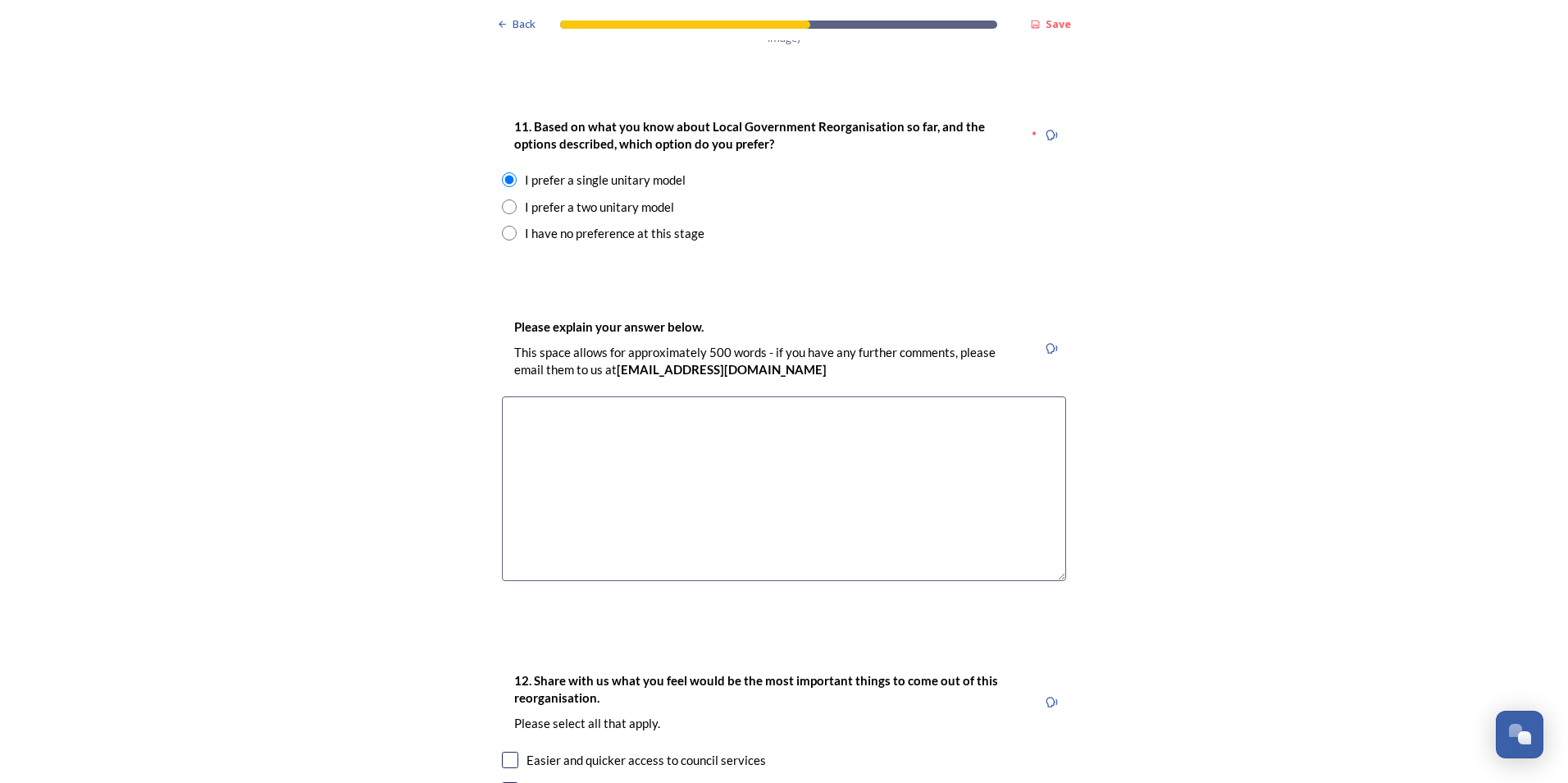
scroll to position [2155, 0]
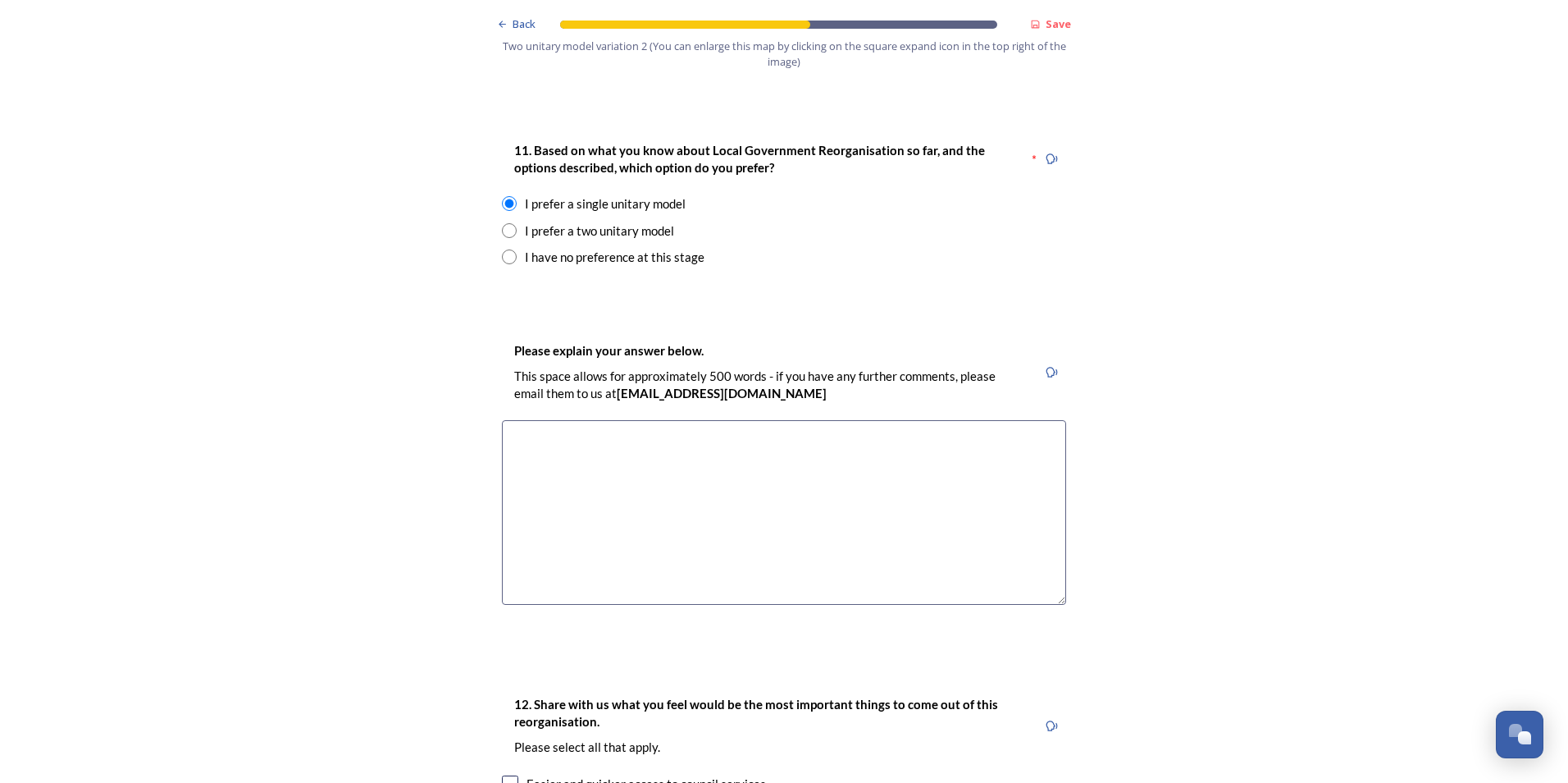
click at [559, 420] on textarea at bounding box center [784, 512] width 565 height 184
click at [615, 420] on textarea "Efficiency and cost saings" at bounding box center [784, 512] width 565 height 184
click at [617, 420] on textarea "Efficiency and cost saings" at bounding box center [784, 512] width 565 height 184
click at [502, 420] on textarea "Efficiency and cost savings" at bounding box center [784, 512] width 565 height 184
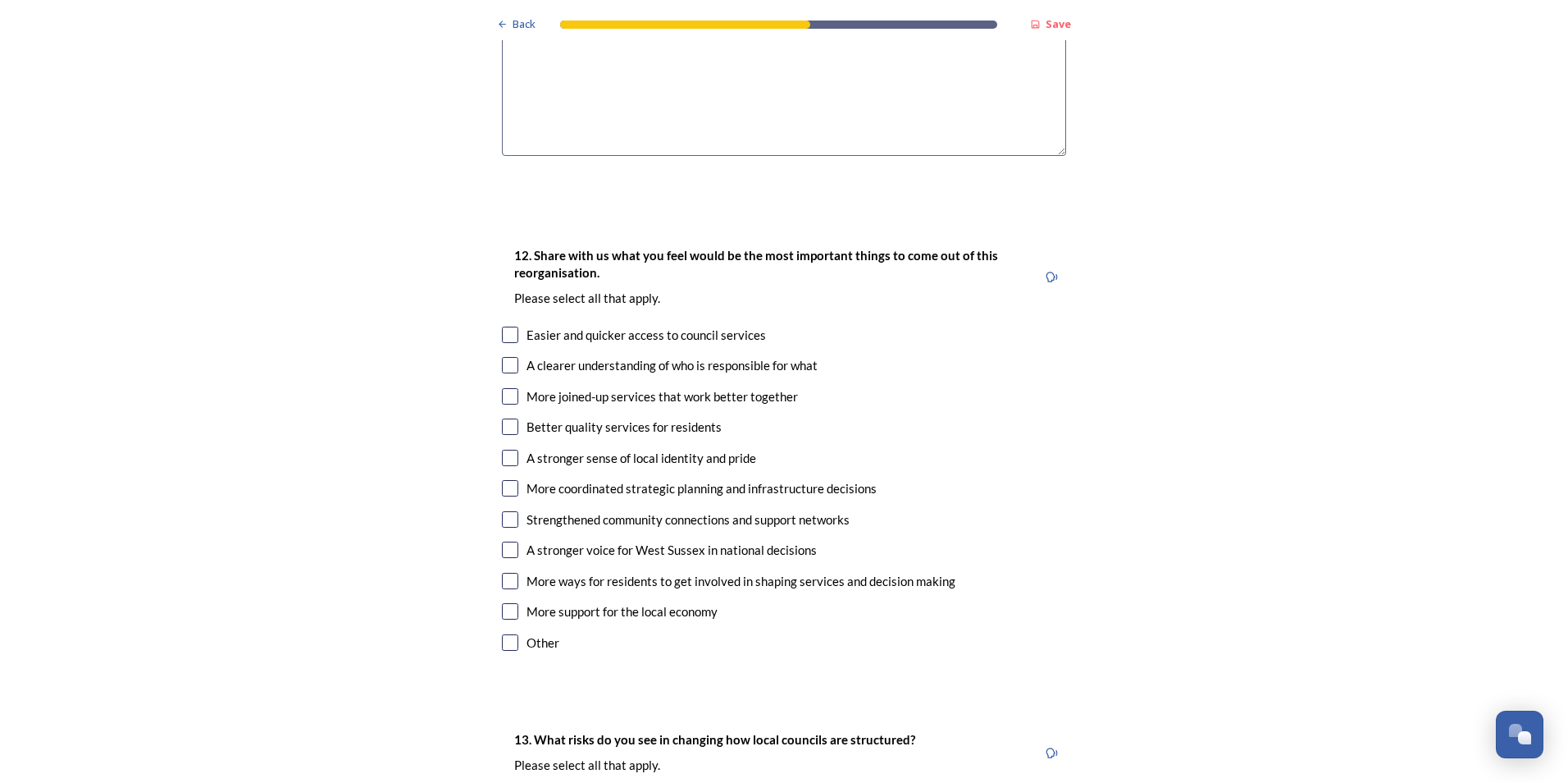
scroll to position [2610, 0]
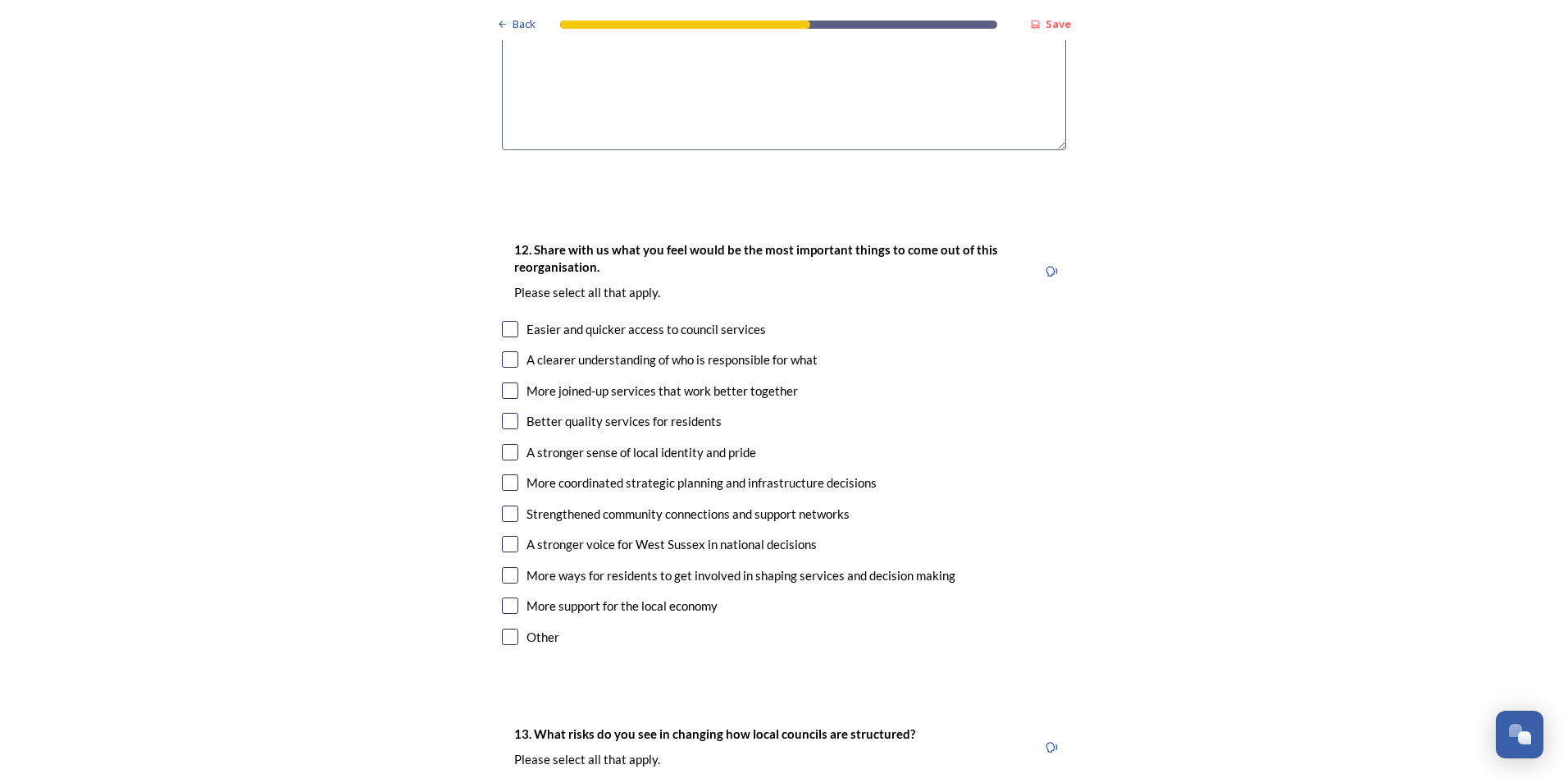
type textarea "Potential Efficiency and cost savings"
click at [505, 321] on input "checkbox" at bounding box center [509, 328] width 16 height 16
checkbox input "true"
click at [505, 352] on input "checkbox" at bounding box center [509, 359] width 16 height 16
checkbox input "true"
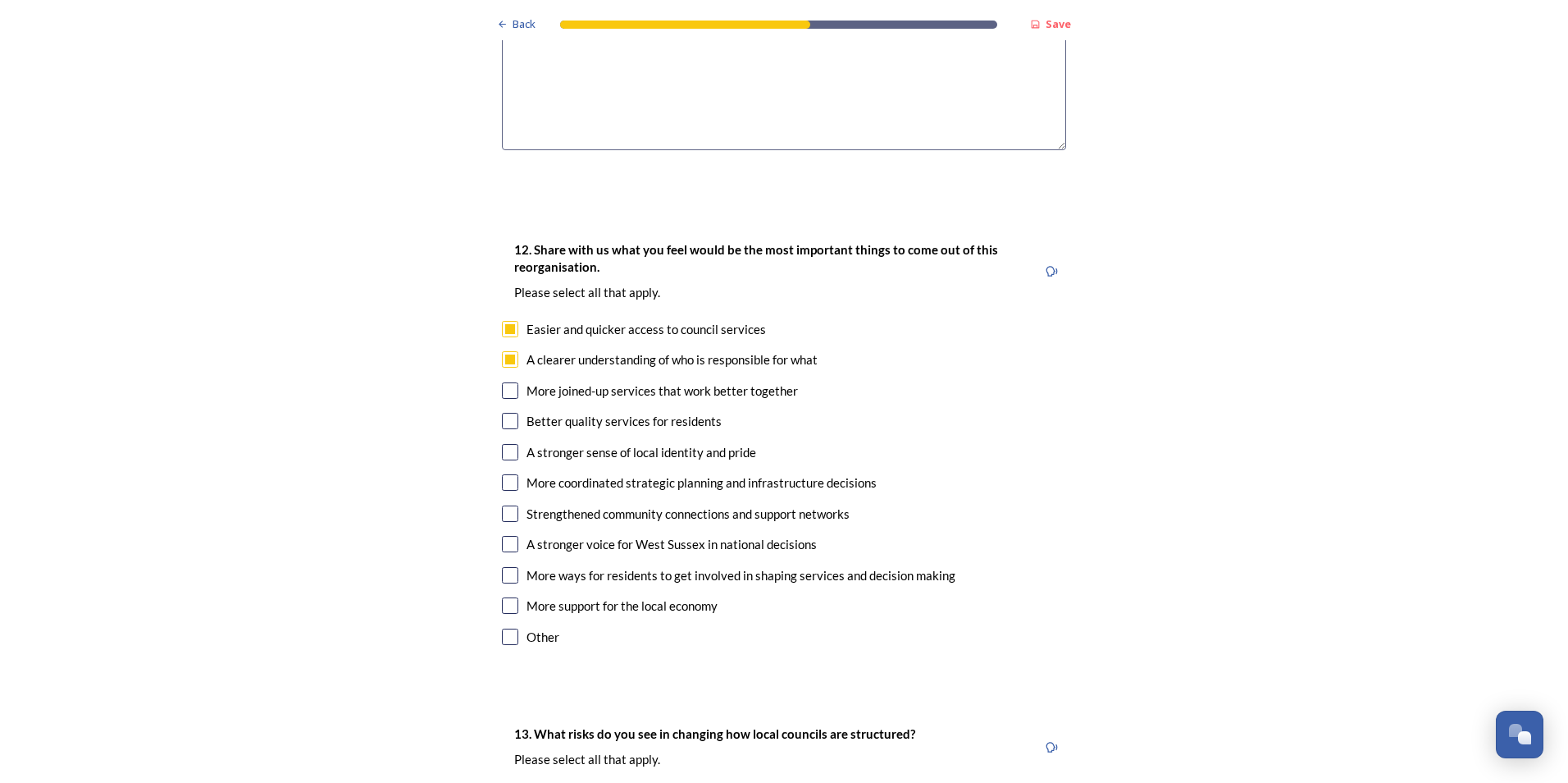
click at [508, 413] on input "checkbox" at bounding box center [509, 420] width 16 height 16
checkbox input "true"
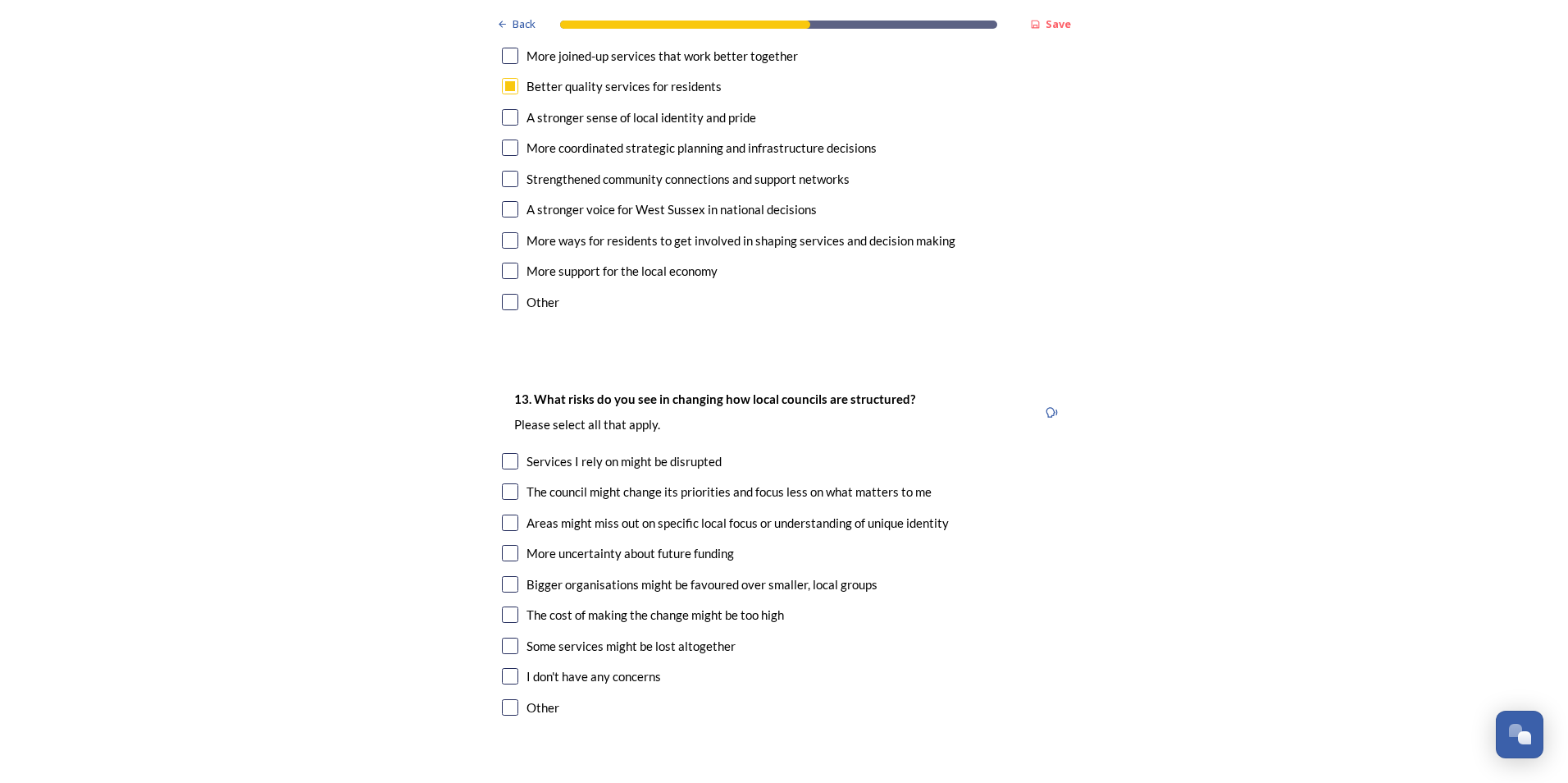
scroll to position [2957, 0]
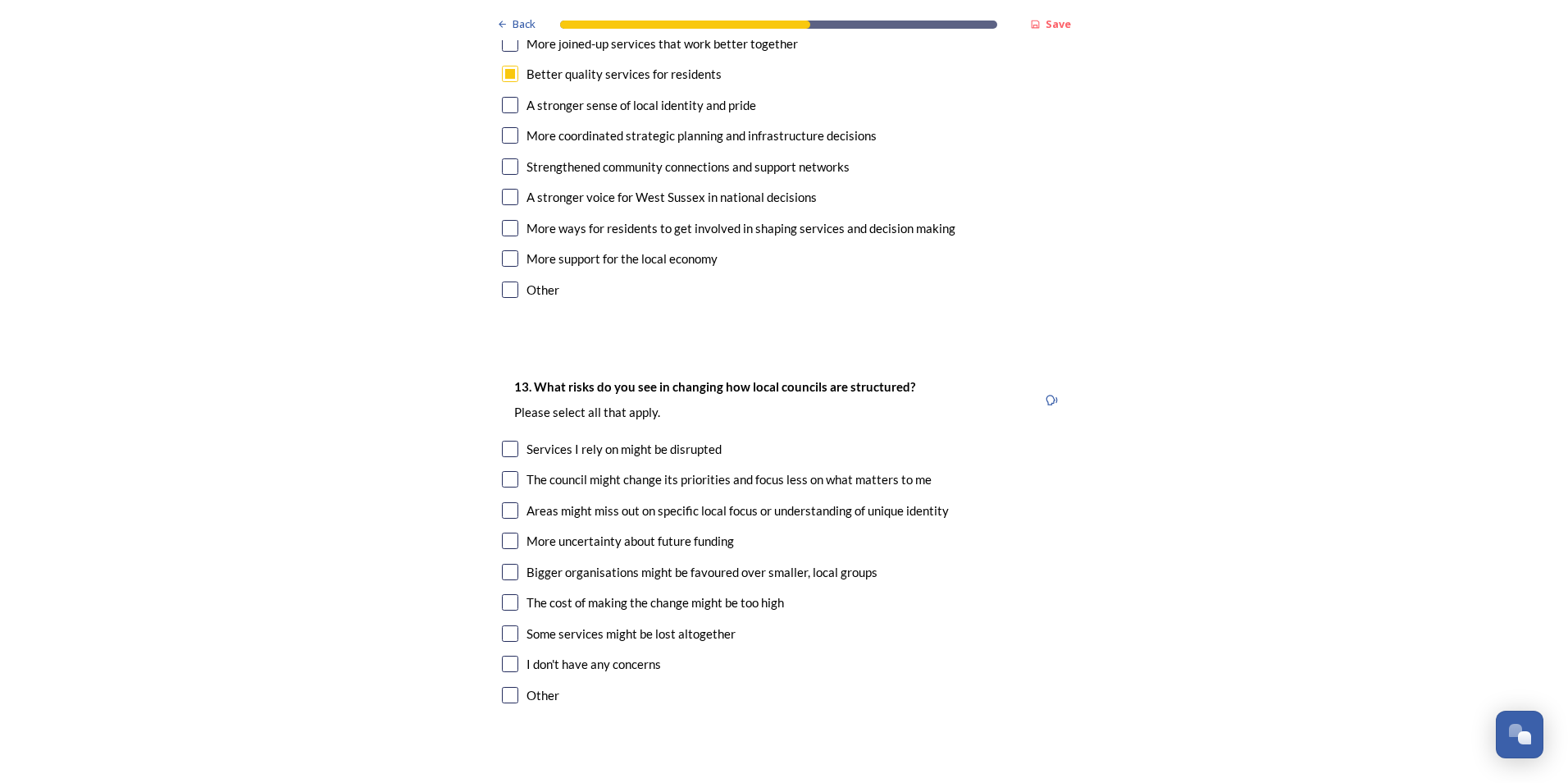
click at [508, 656] on input "checkbox" at bounding box center [509, 664] width 16 height 16
checkbox input "true"
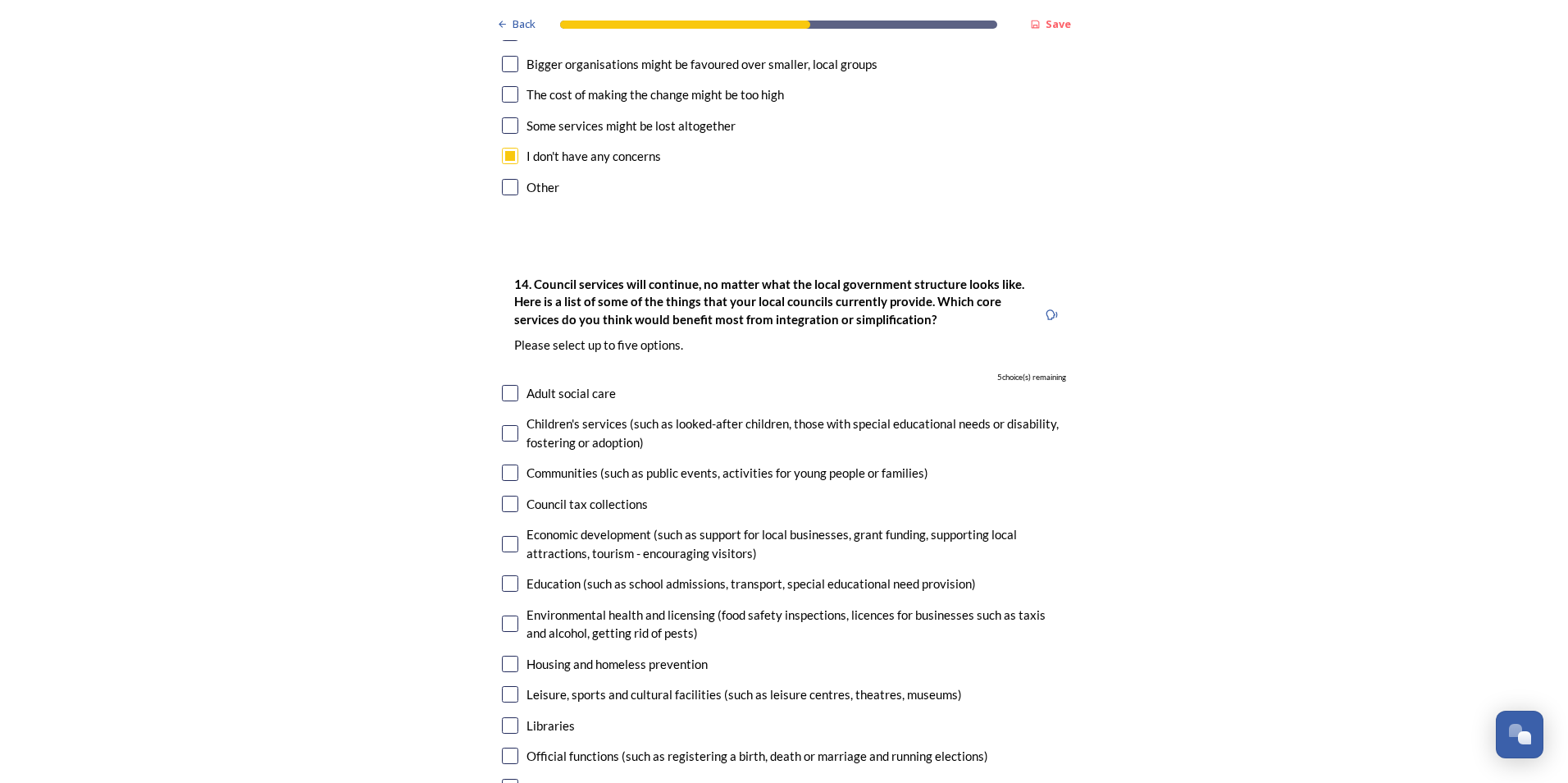
scroll to position [3519, 0]
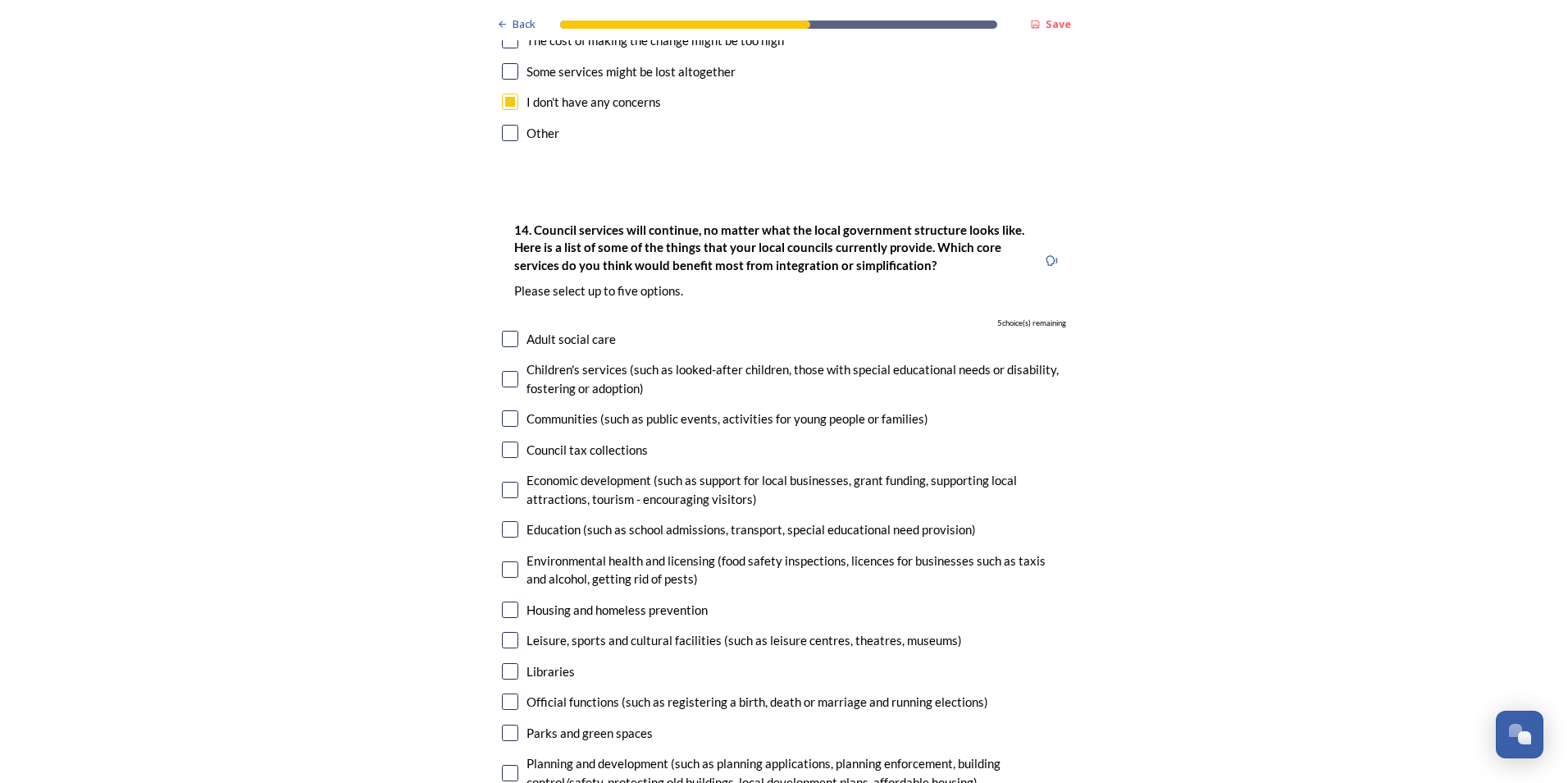
click at [502, 442] on input "checkbox" at bounding box center [509, 449] width 16 height 16
checkbox input "true"
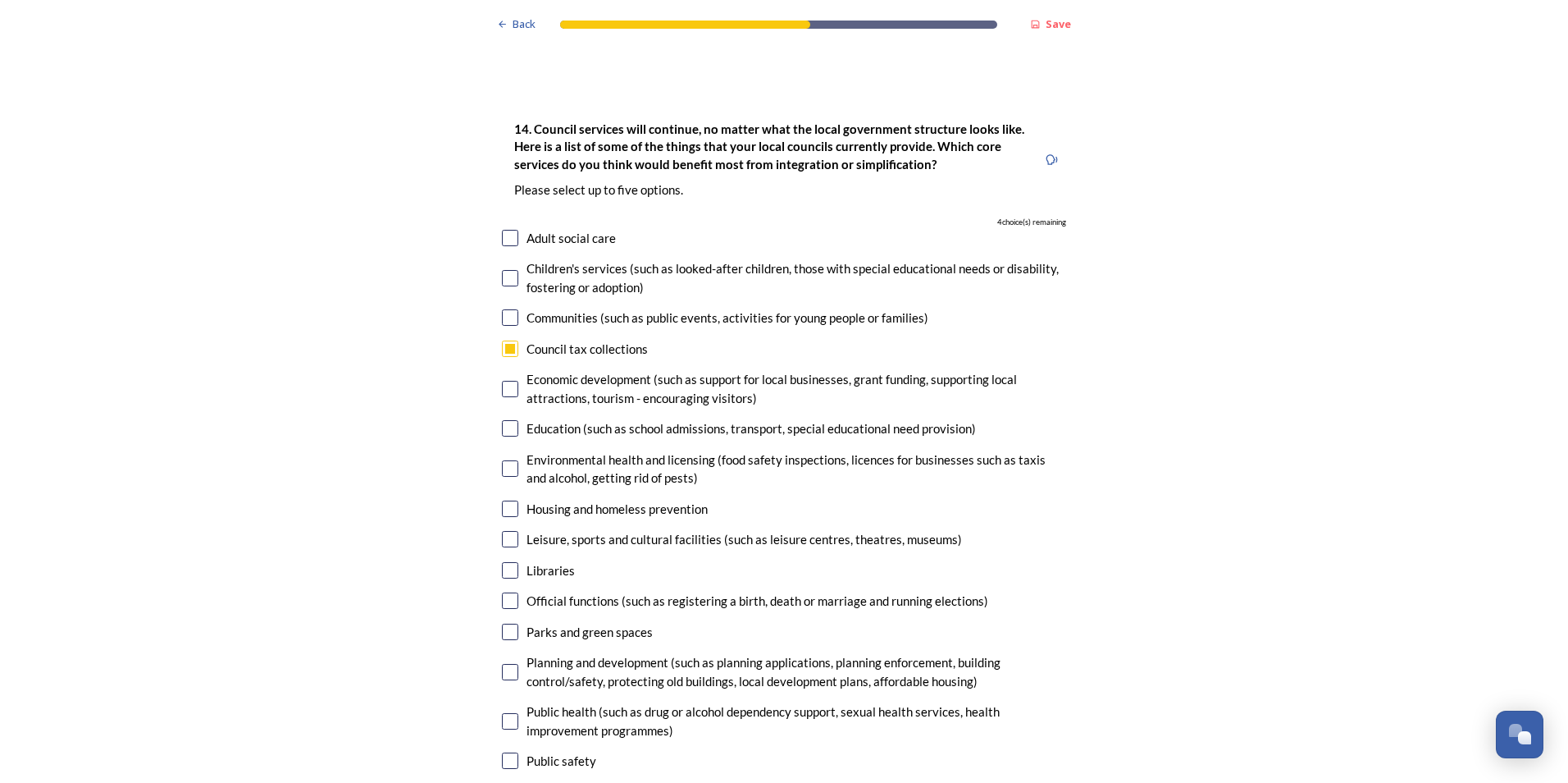
scroll to position [3674, 0]
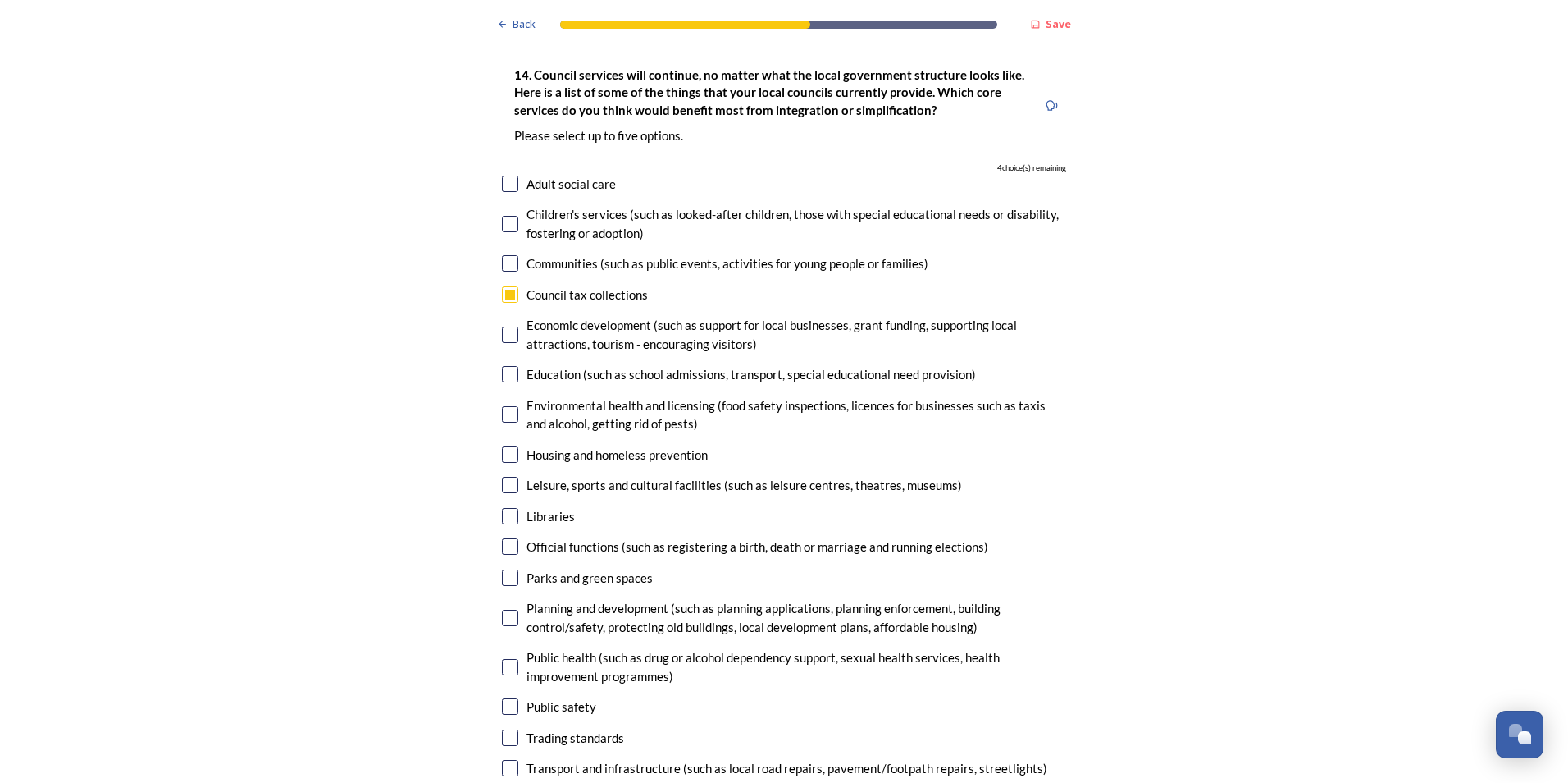
checkbox input "true"
click at [505, 406] on input "checkbox" at bounding box center [509, 414] width 16 height 16
checkbox input "true"
click at [507, 446] on input "checkbox" at bounding box center [509, 454] width 16 height 16
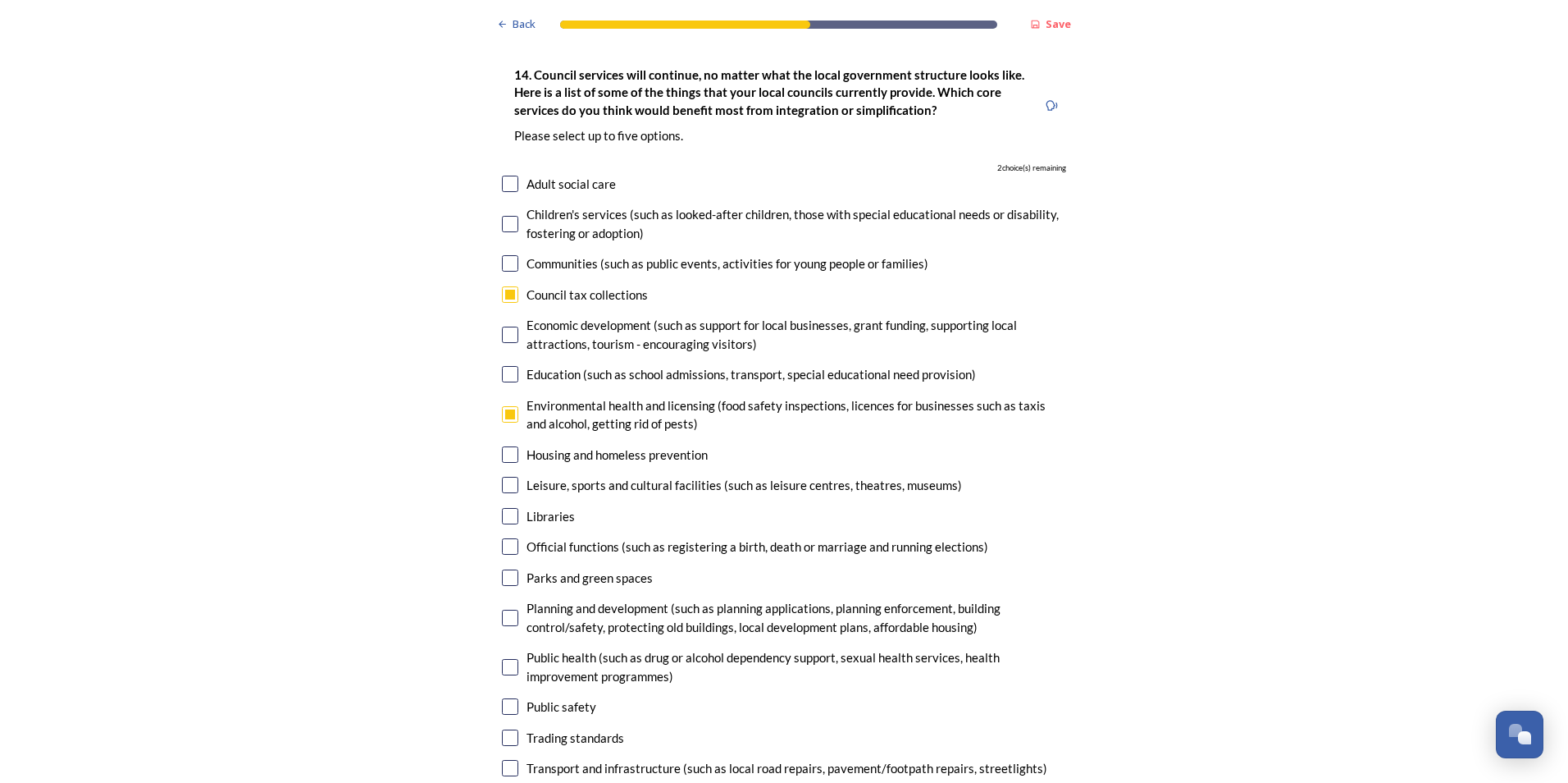
checkbox input "true"
click at [510, 570] on input "checkbox" at bounding box center [509, 577] width 16 height 16
checkbox input "true"
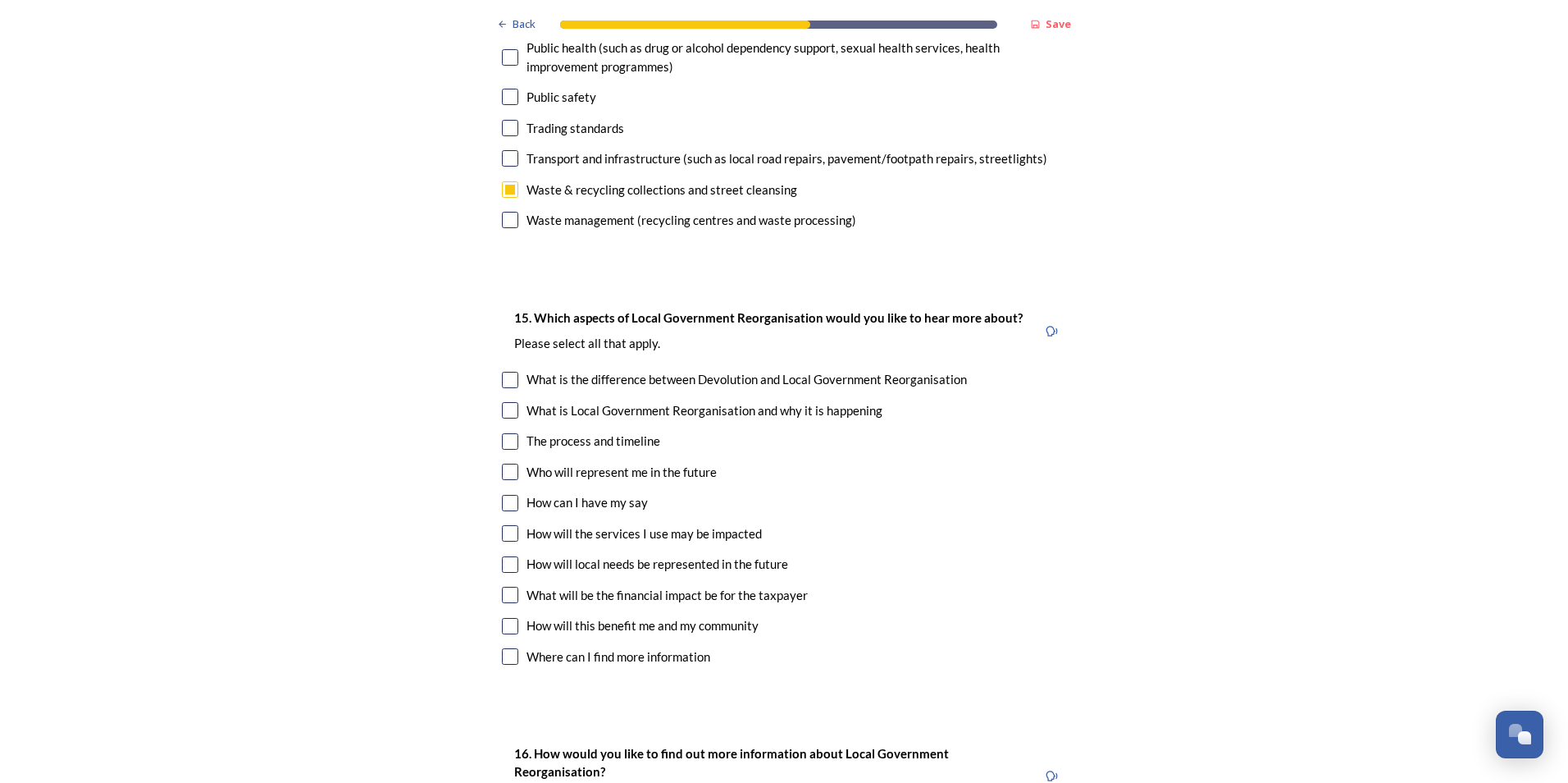
scroll to position [4279, 0]
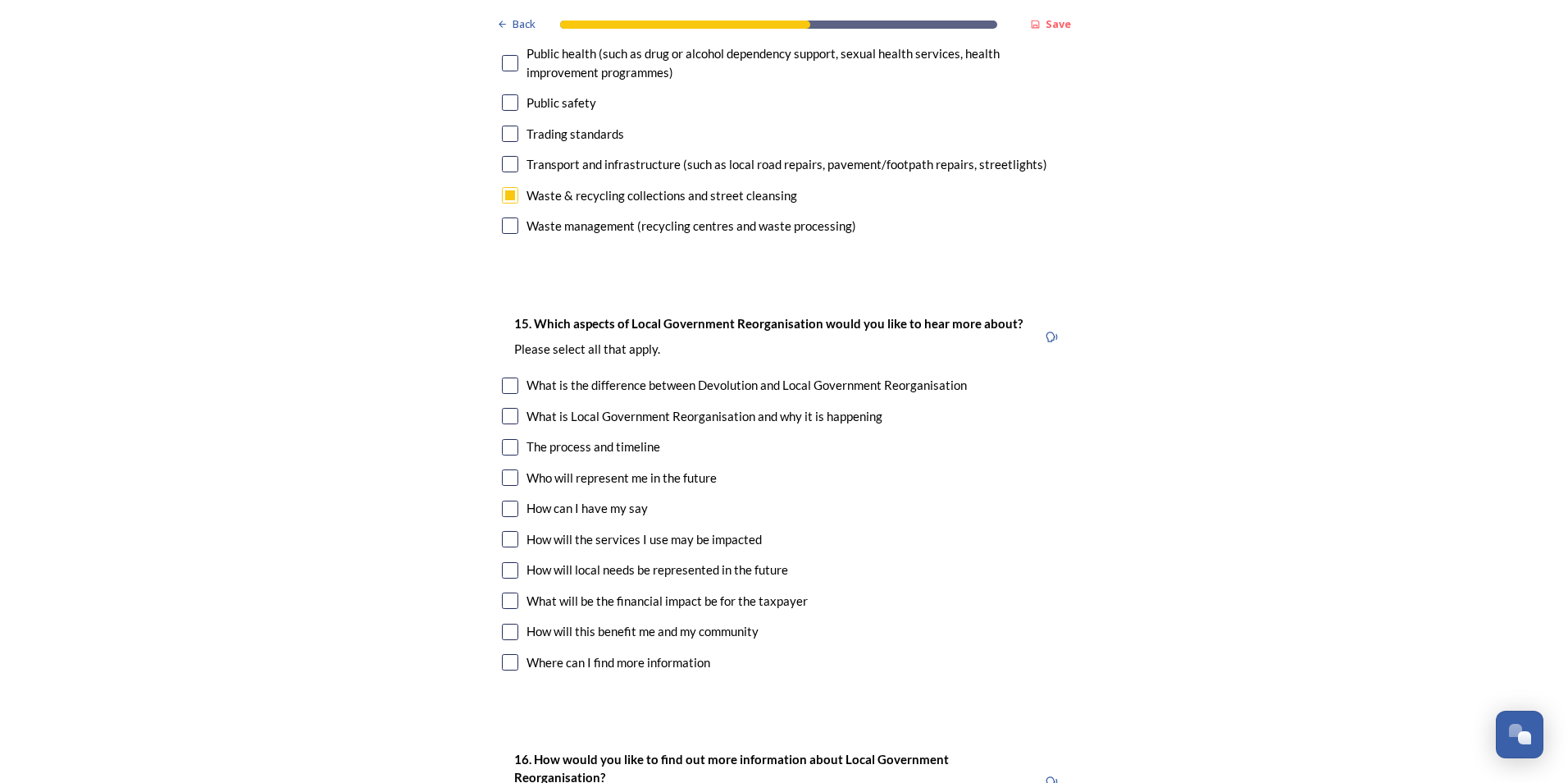
click at [505, 439] on input "checkbox" at bounding box center [509, 446] width 16 height 16
checkbox input "true"
click at [508, 501] on input "checkbox" at bounding box center [509, 509] width 16 height 16
checkbox input "true"
click at [503, 562] on input "checkbox" at bounding box center [509, 570] width 16 height 16
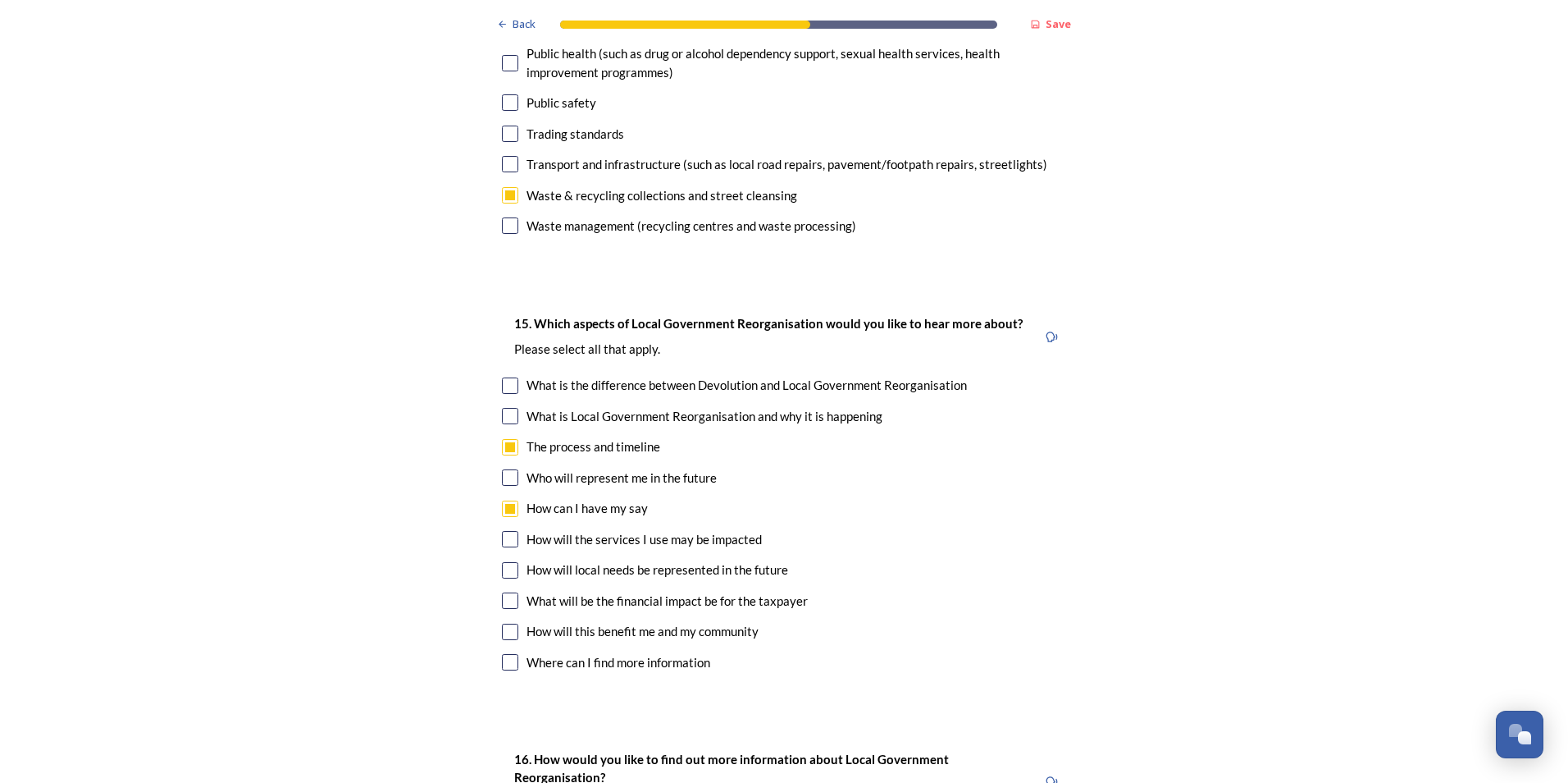
checkbox input "true"
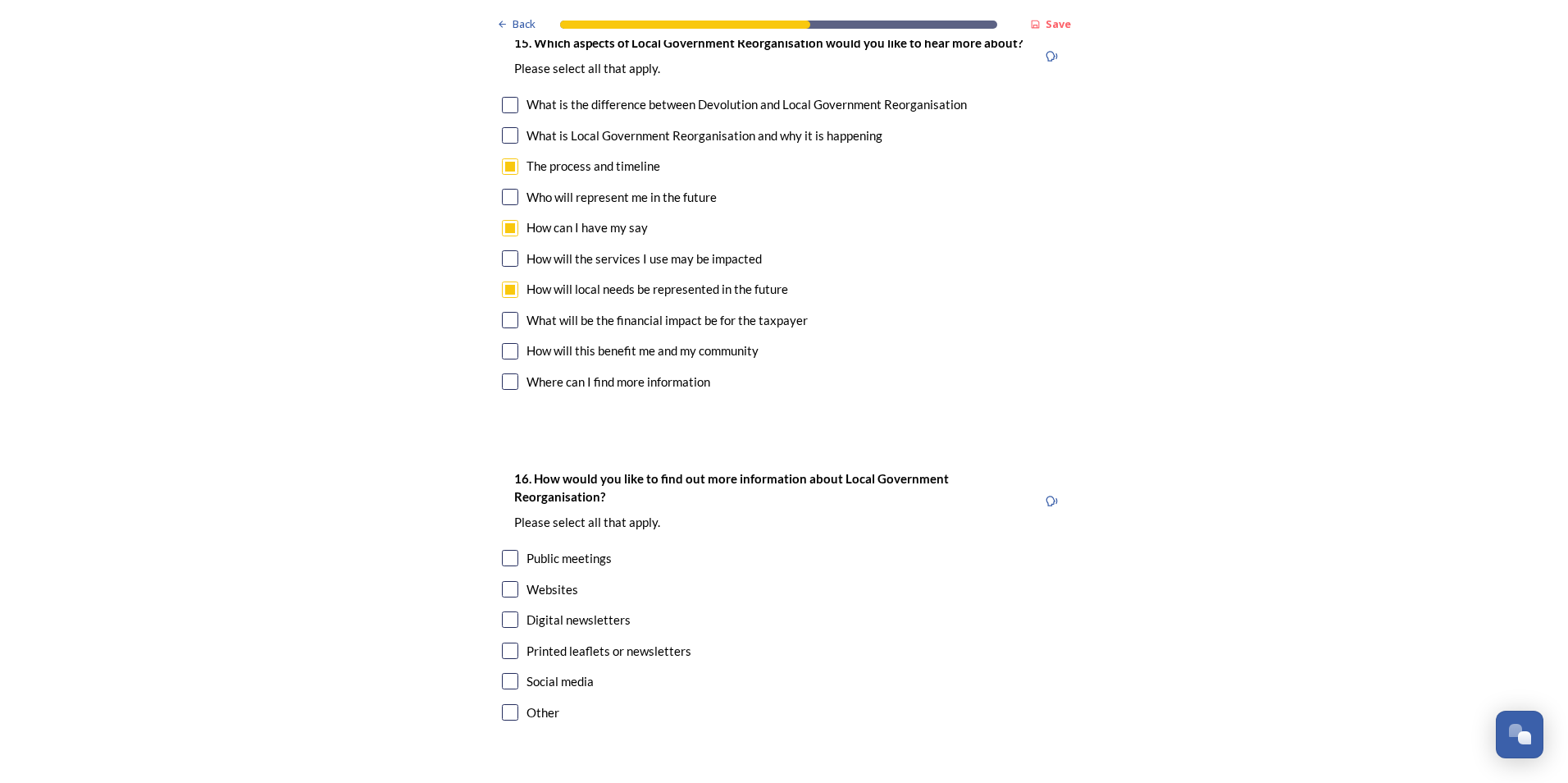
scroll to position [4613, 0]
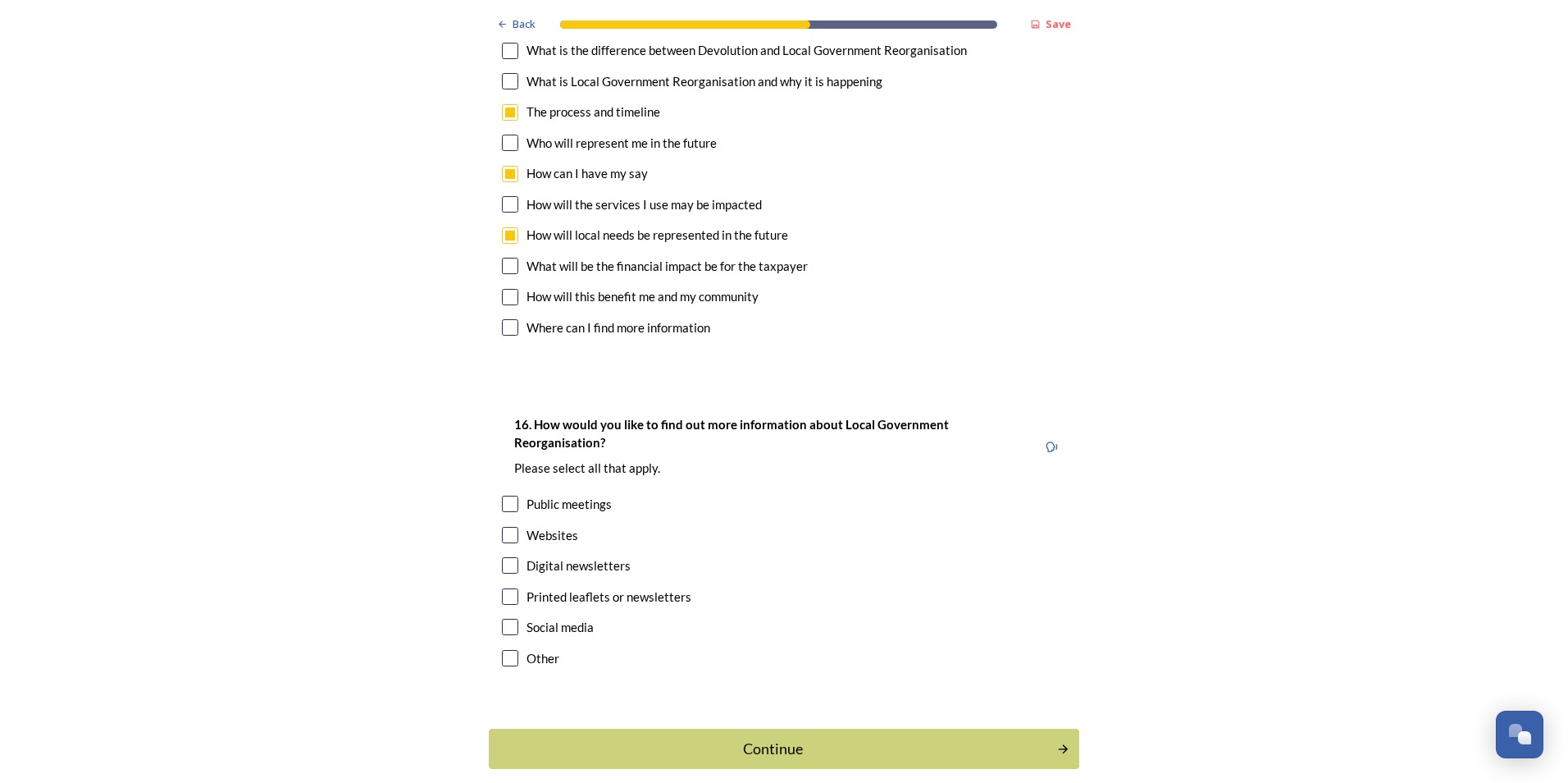
click at [507, 557] on input "checkbox" at bounding box center [509, 565] width 16 height 16
checkbox input "true"
click at [771, 728] on button "Continue" at bounding box center [784, 748] width 597 height 40
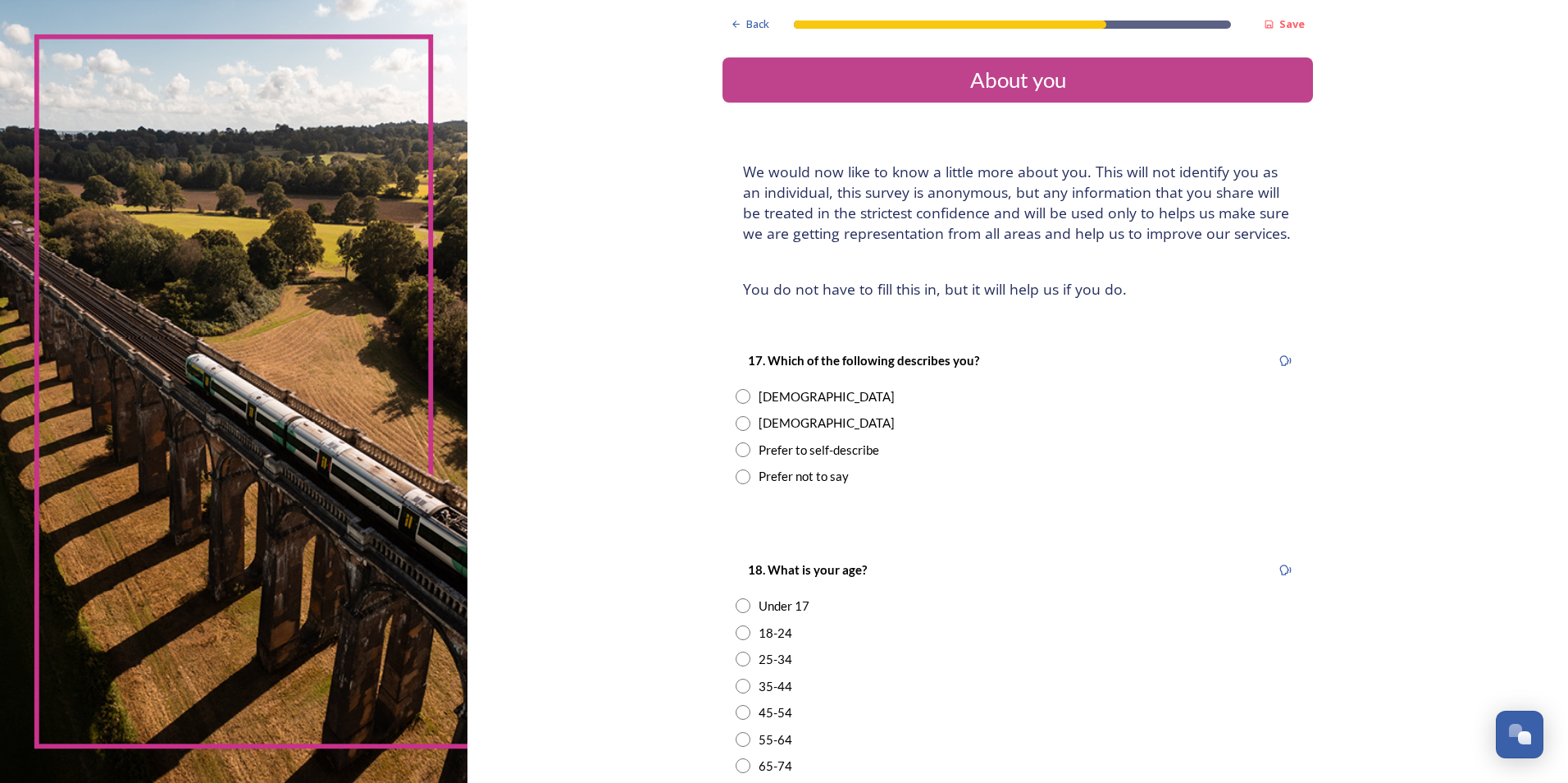
click at [738, 421] on input "radio" at bounding box center [743, 424] width 15 height 15
radio input "true"
click at [739, 766] on input "radio" at bounding box center [743, 766] width 15 height 15
radio input "true"
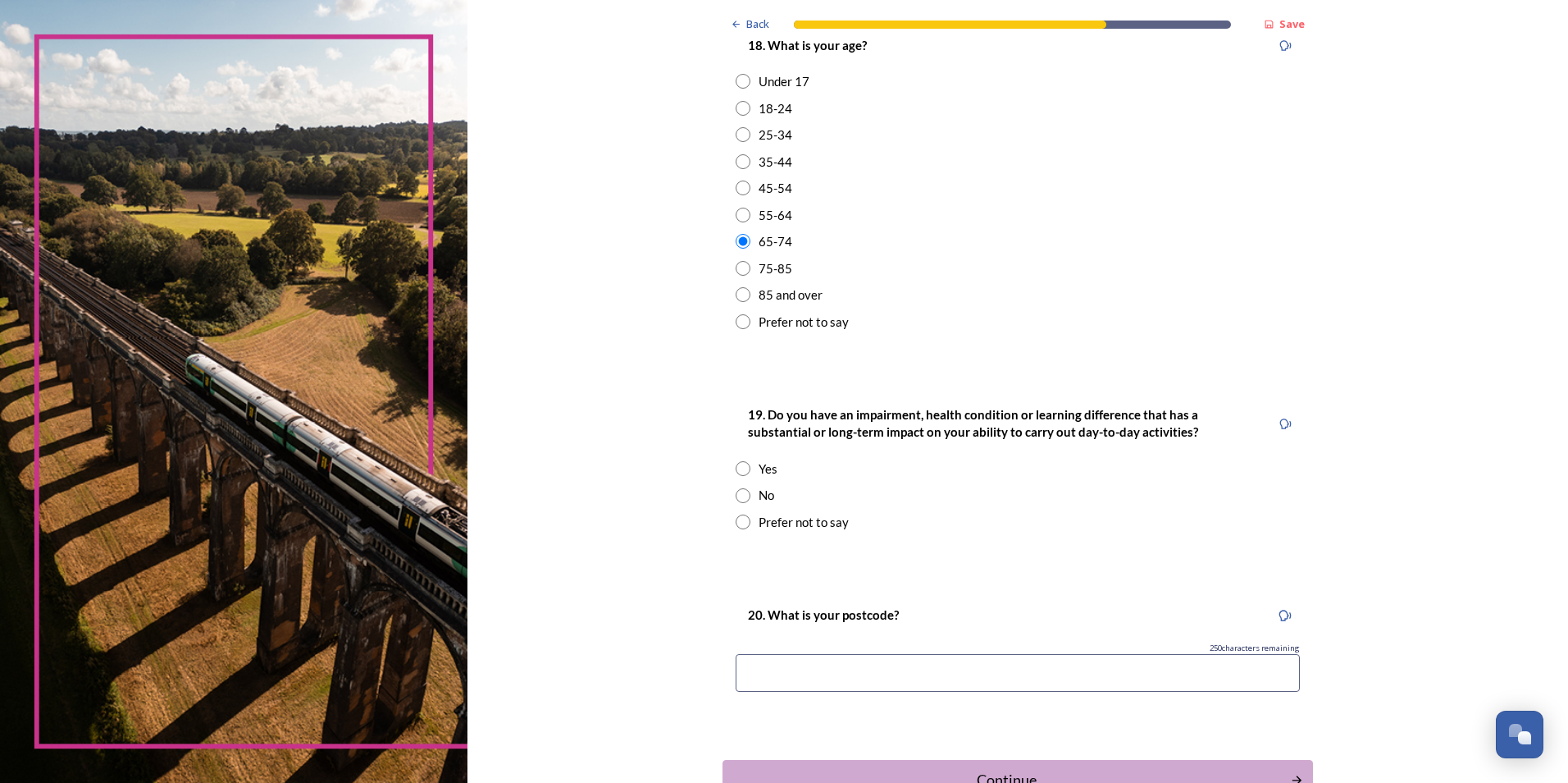
scroll to position [530, 0]
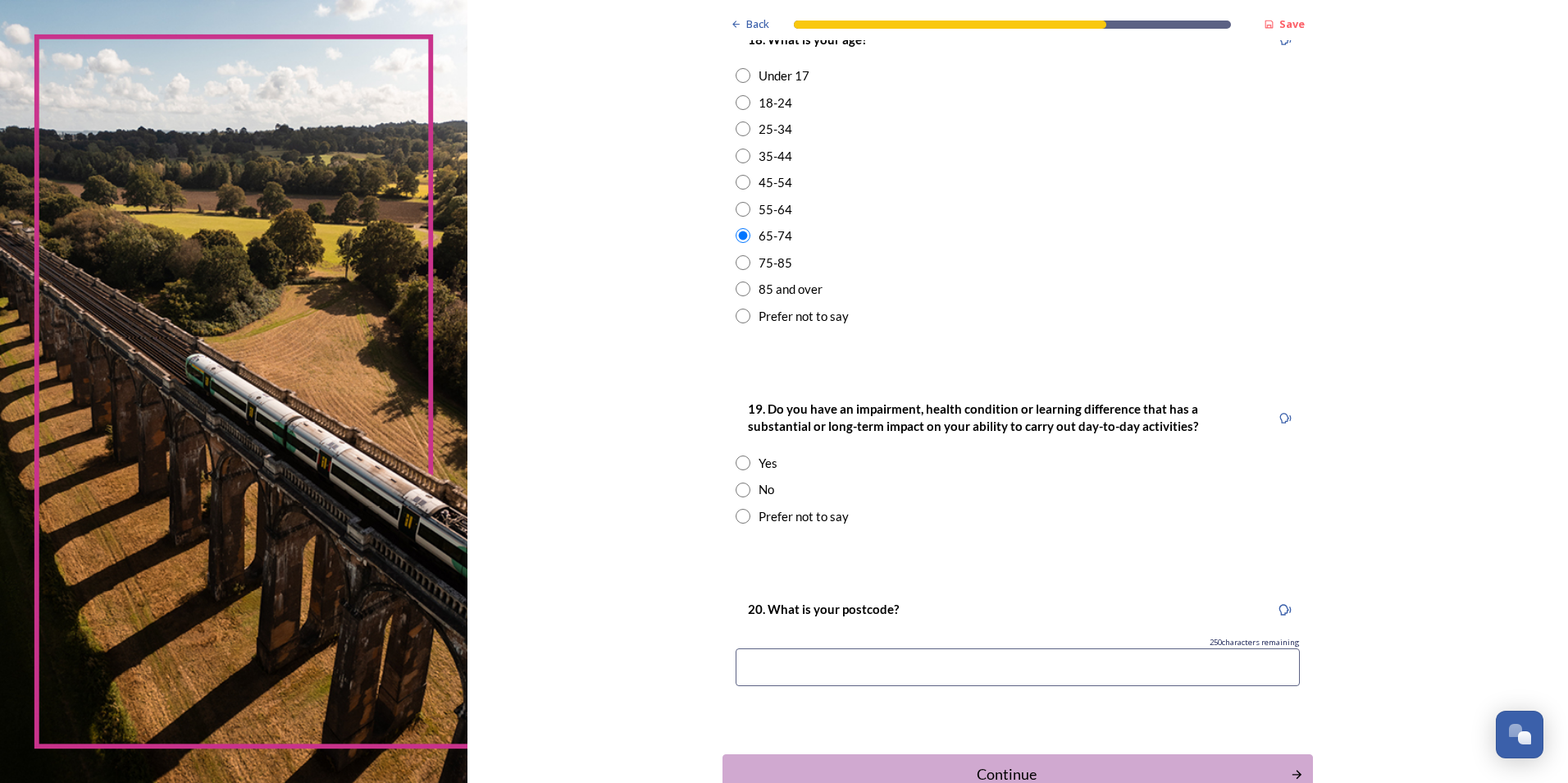
click at [736, 487] on input "radio" at bounding box center [743, 490] width 15 height 15
radio input "true"
click at [781, 659] on input at bounding box center [1017, 667] width 565 height 38
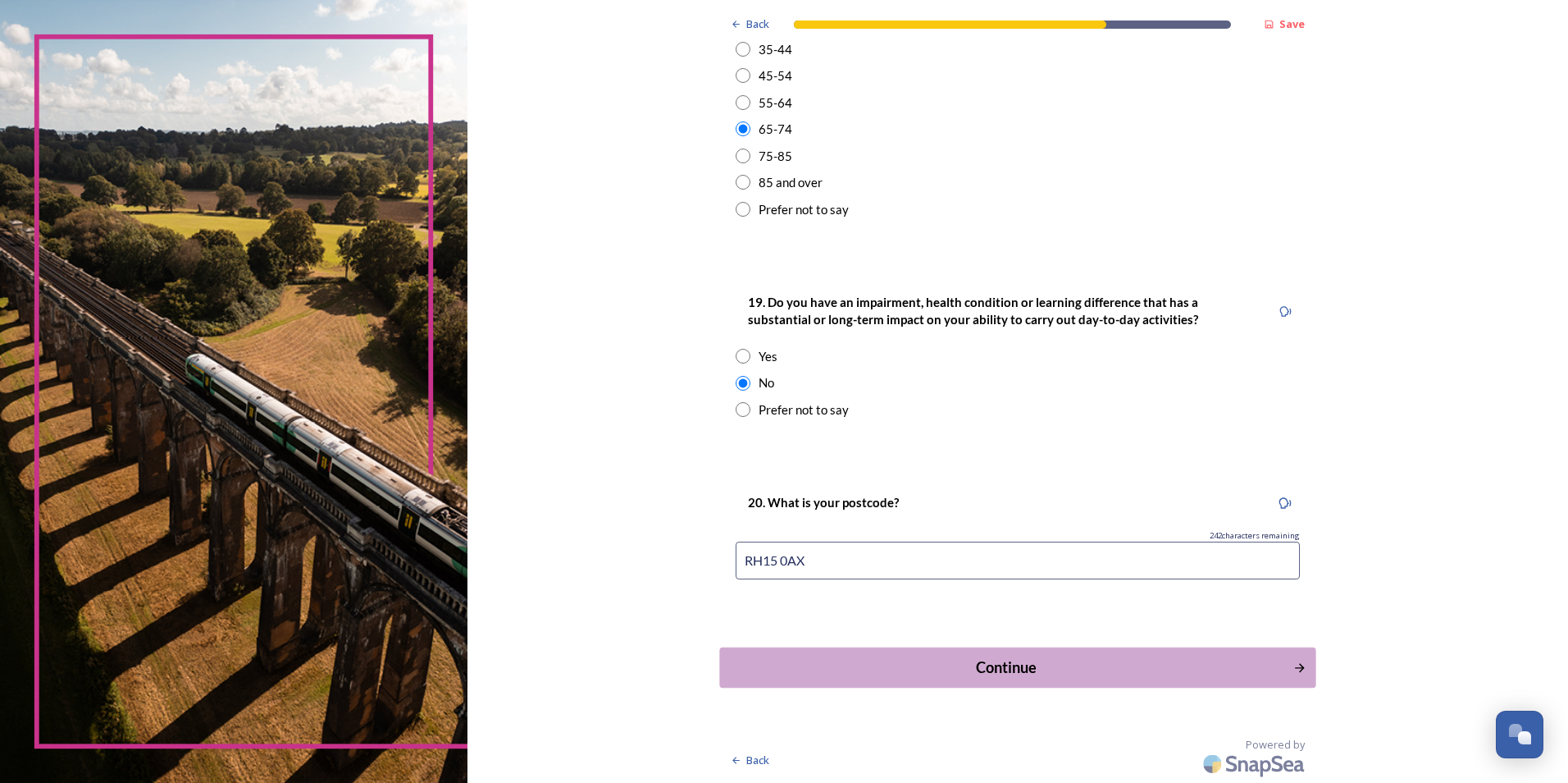
type input "RH15 0AX"
click at [1094, 663] on div "Continue" at bounding box center [1006, 667] width 555 height 23
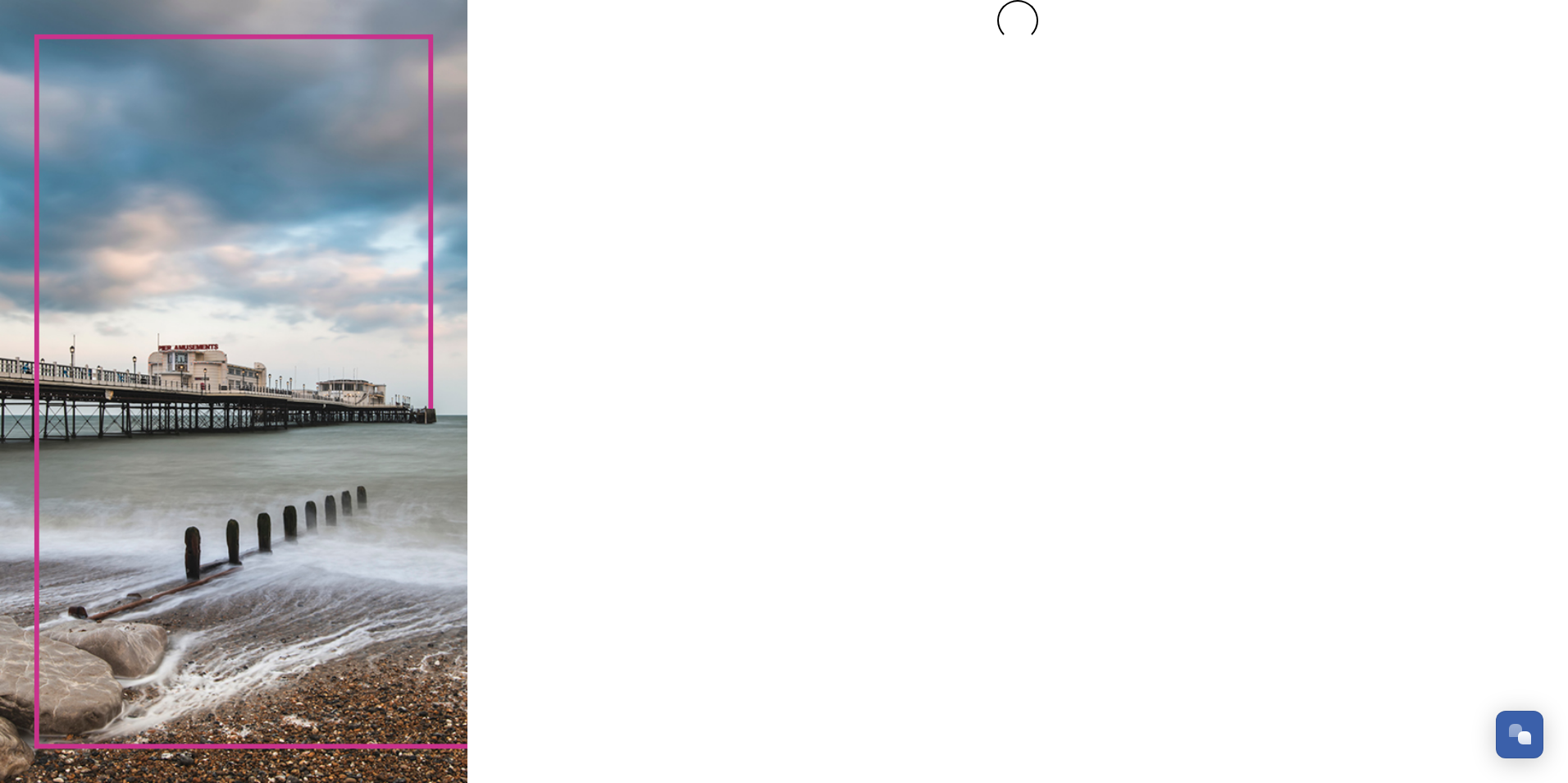
scroll to position [0, 0]
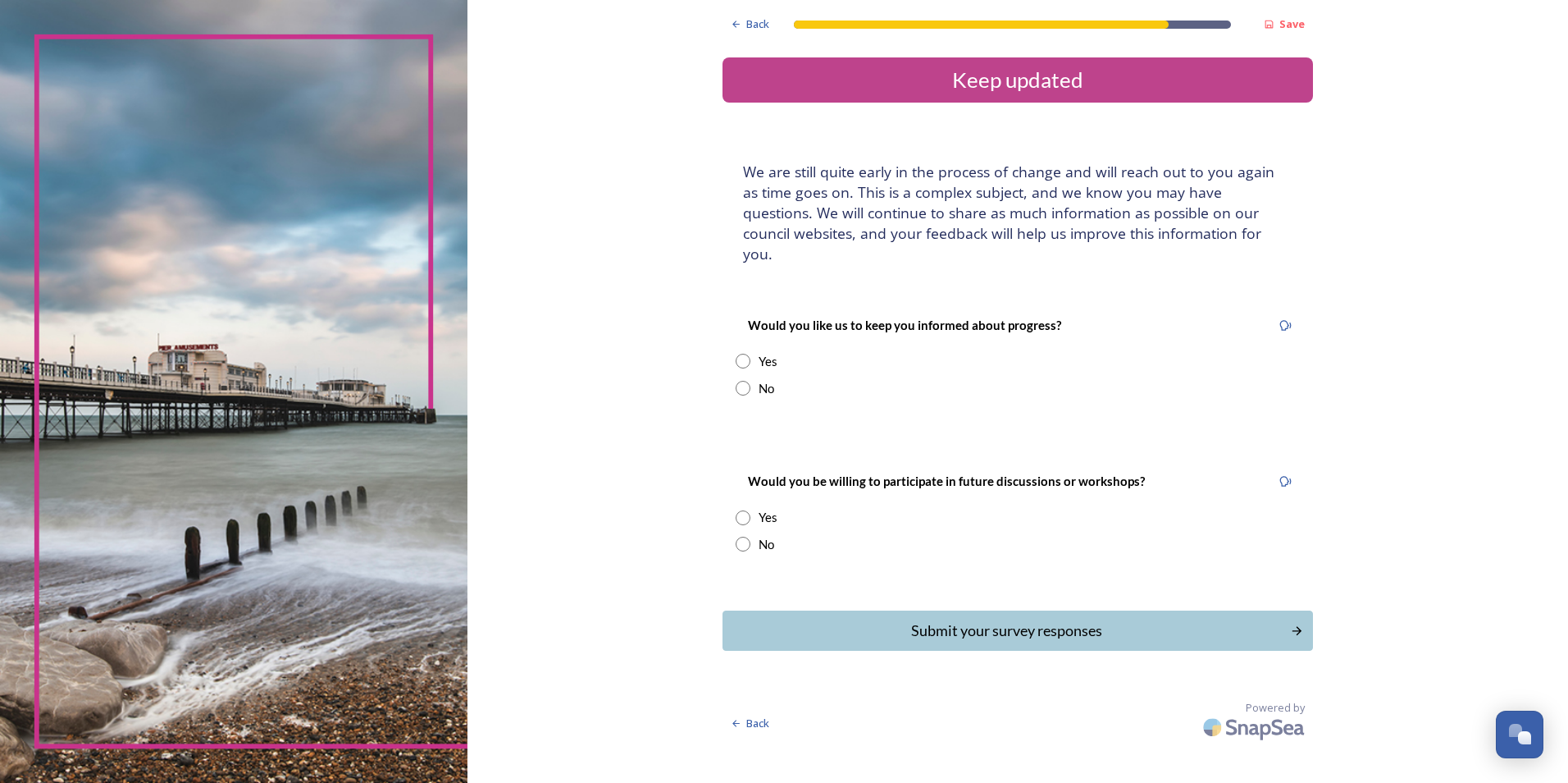
click at [743, 353] on input "radio" at bounding box center [743, 361] width 15 height 15
radio input "true"
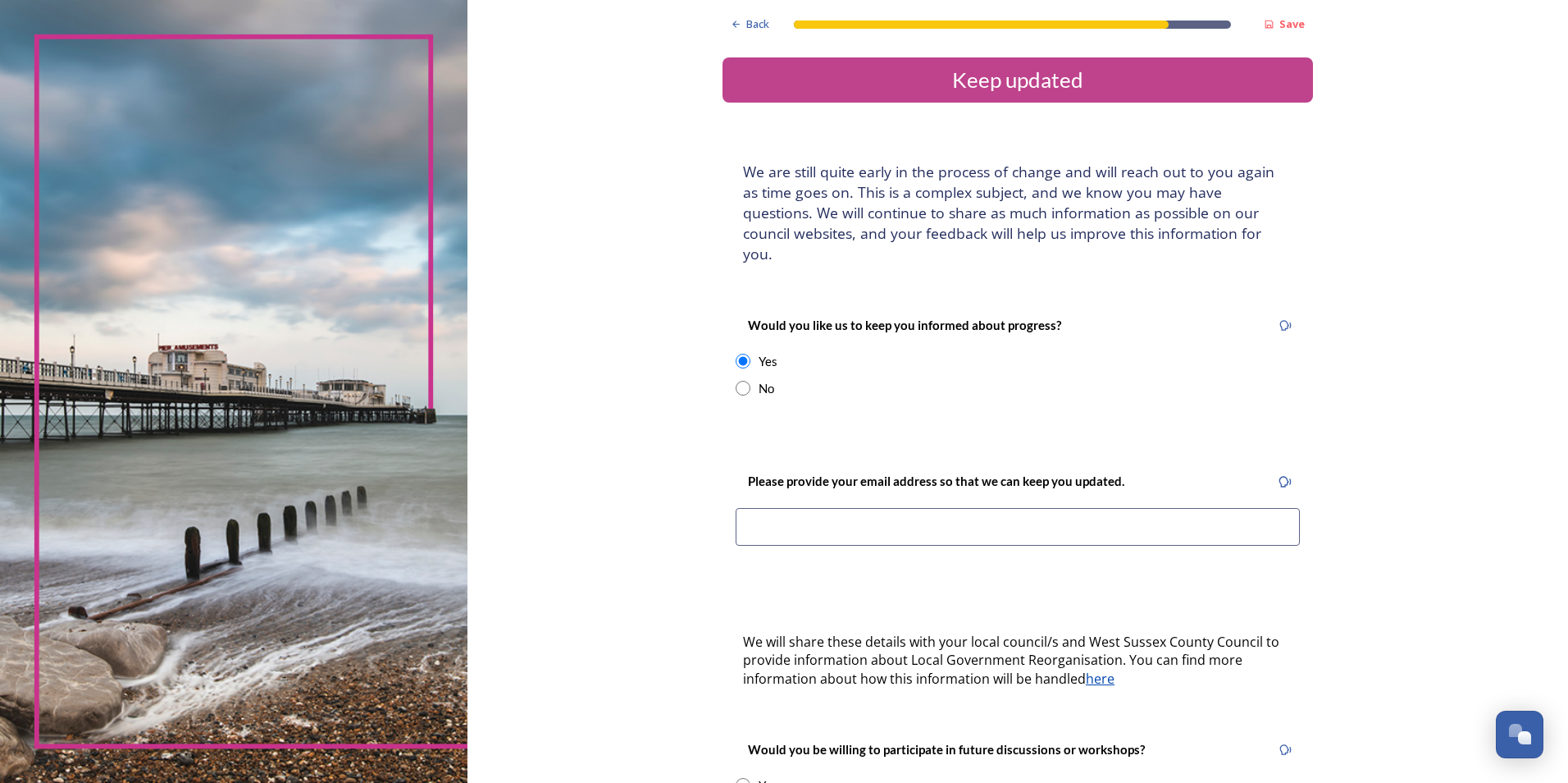
click at [828, 509] on input at bounding box center [1017, 526] width 565 height 38
type input "peterfreerash@hotmail.co.uk"
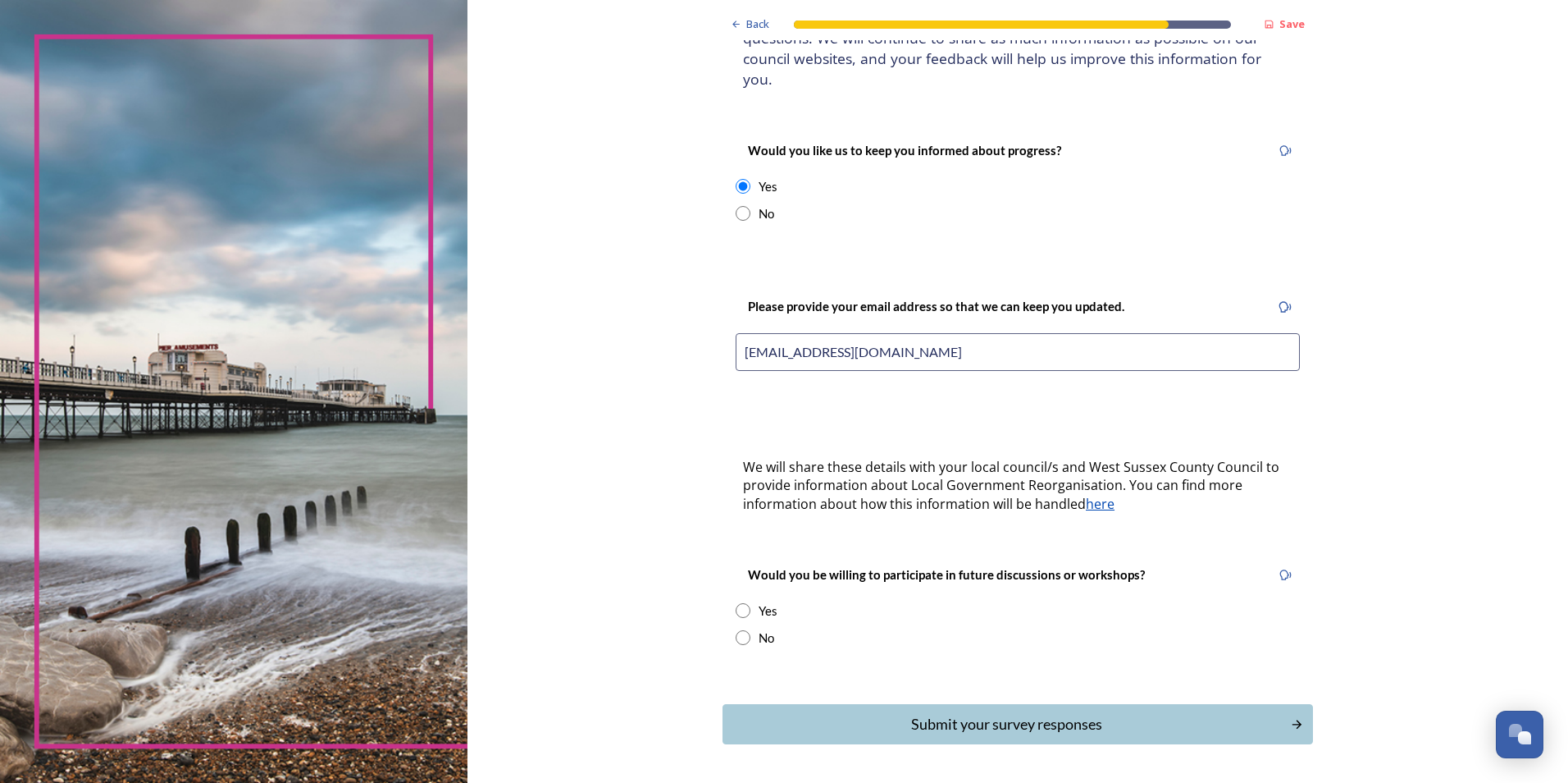
scroll to position [179, 0]
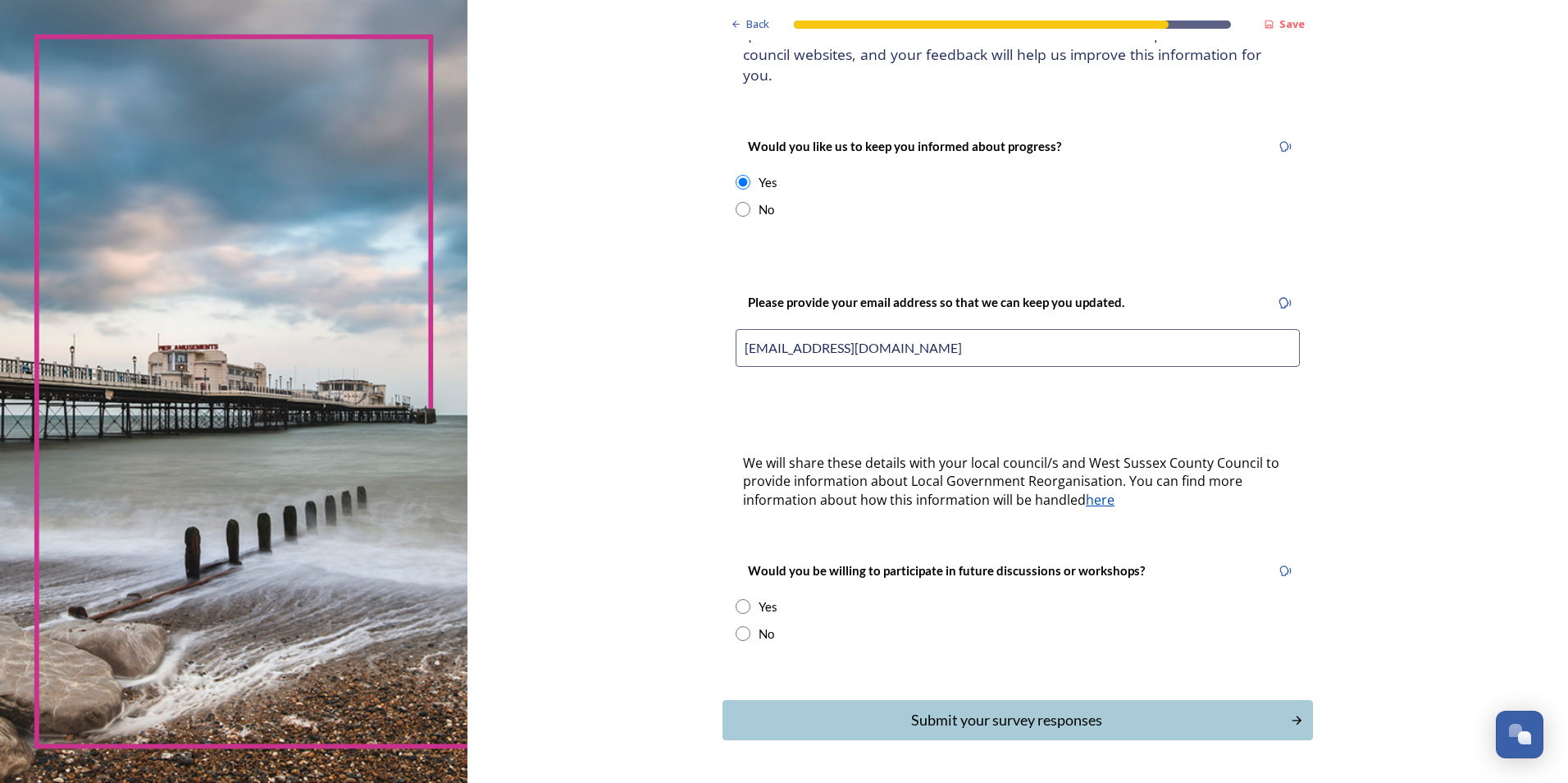
click at [737, 599] on input "radio" at bounding box center [743, 606] width 15 height 15
radio input "true"
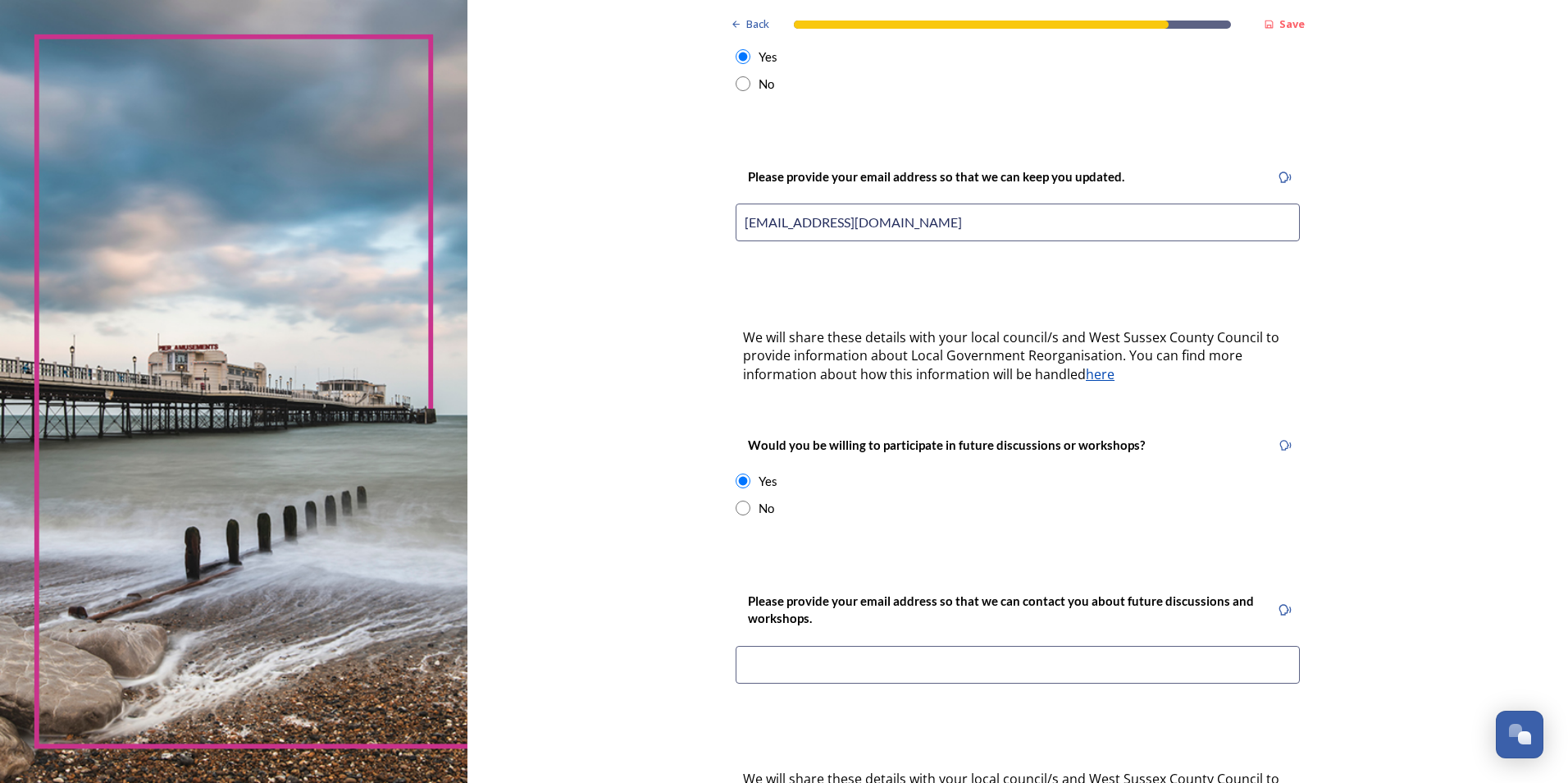
scroll to position [306, 0]
click at [780, 649] on input at bounding box center [1017, 663] width 565 height 38
type input "peterfreerash@hotmail.co.uk"
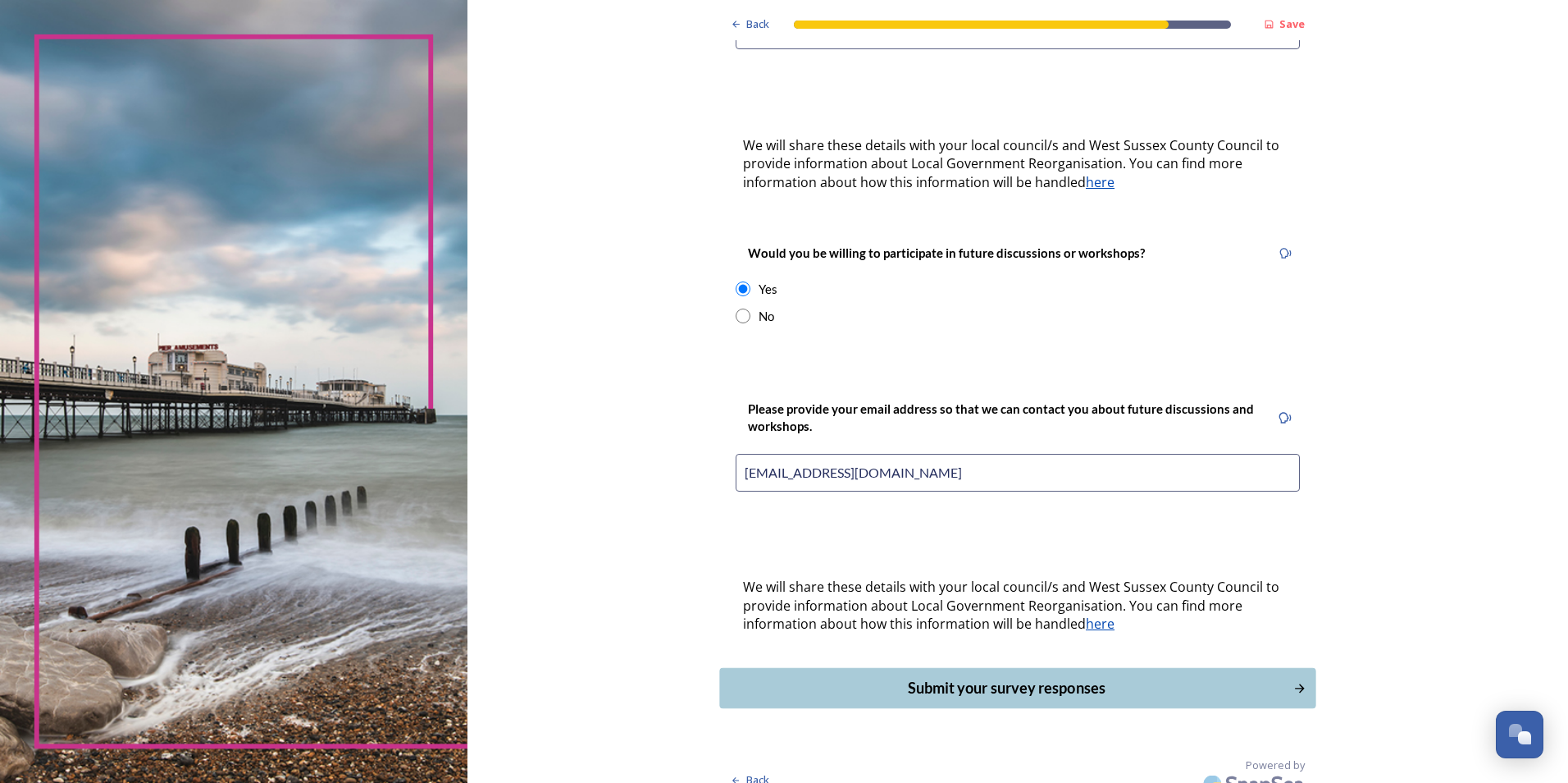
click at [1048, 677] on div "Submit your survey responses" at bounding box center [1006, 688] width 555 height 23
